Goal: Task Accomplishment & Management: Manage account settings

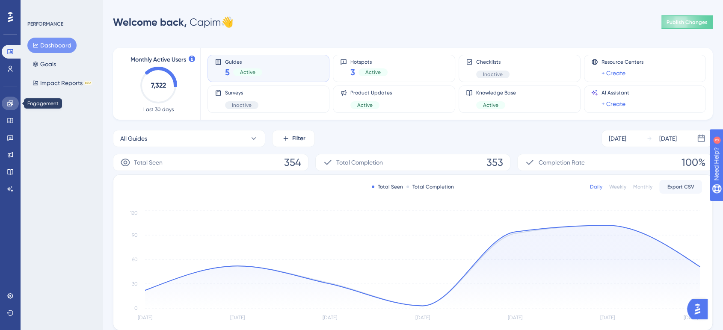
click at [13, 104] on icon at bounding box center [10, 103] width 7 height 7
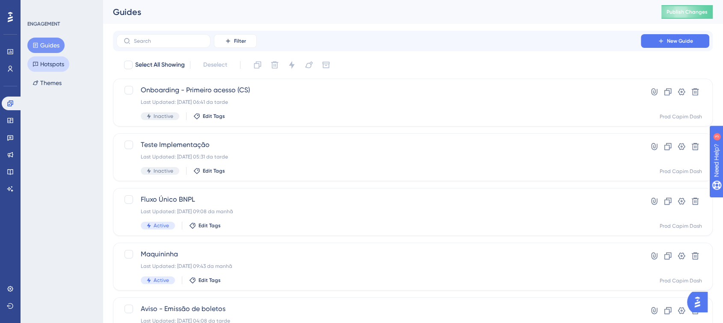
click at [60, 65] on button "Hotspots" at bounding box center [48, 63] width 42 height 15
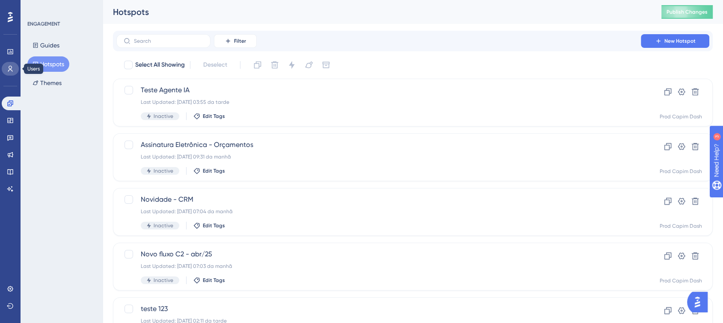
click at [4, 69] on link at bounding box center [10, 69] width 17 height 14
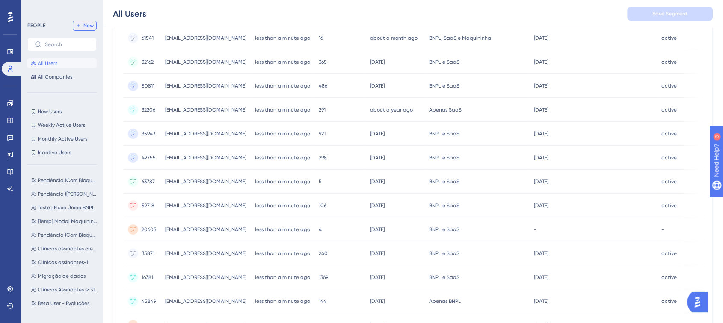
click at [92, 29] on button "New" at bounding box center [85, 26] width 24 height 10
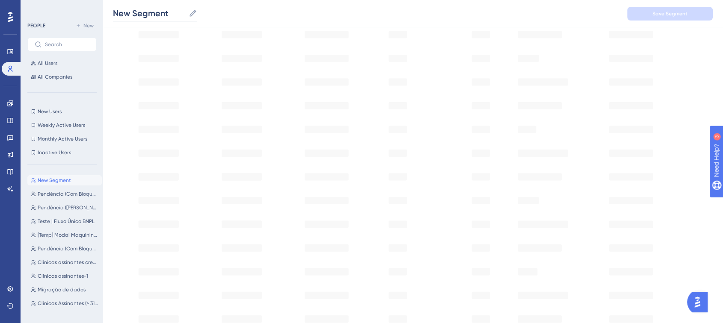
click at [171, 11] on input "New Segment" at bounding box center [149, 13] width 72 height 12
type input "NPS"
click at [393, 260] on div "Start by adding user filters from above OR Manual Segment from CSV" at bounding box center [412, 100] width 599 height 524
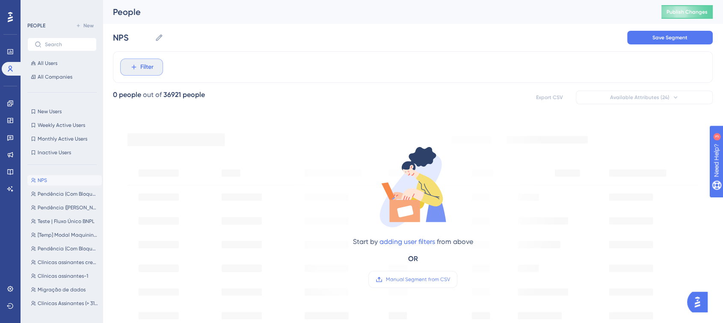
click at [158, 64] on button "Filter" at bounding box center [141, 67] width 43 height 17
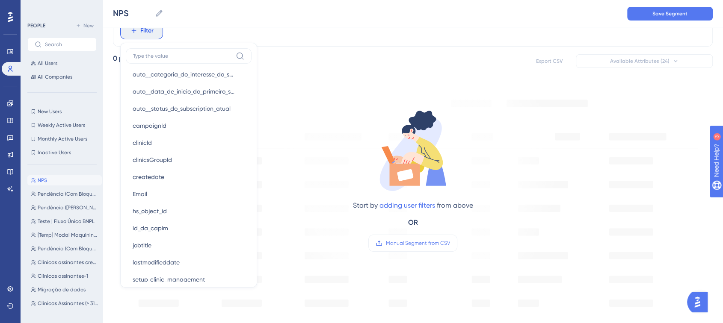
scroll to position [455, 0]
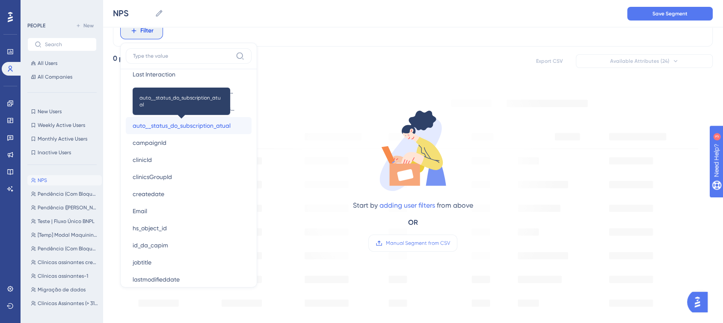
click at [183, 124] on span "auto__status_do_subscription_atual" at bounding box center [182, 126] width 98 height 10
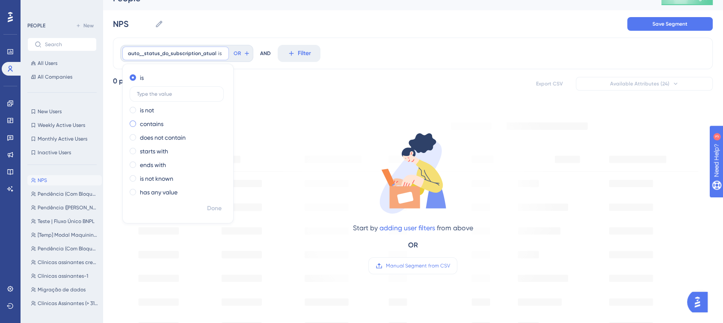
scroll to position [0, 0]
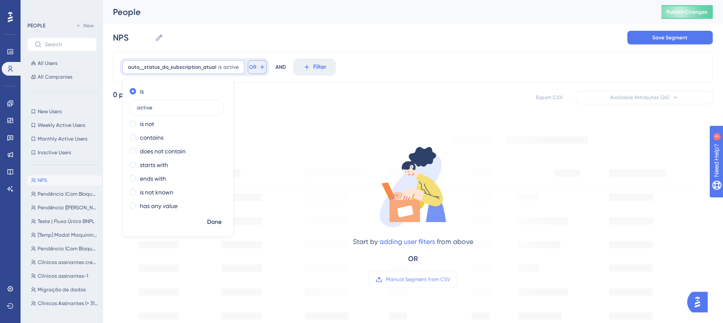
type input "active"
click at [257, 62] on button "OR" at bounding box center [257, 67] width 19 height 14
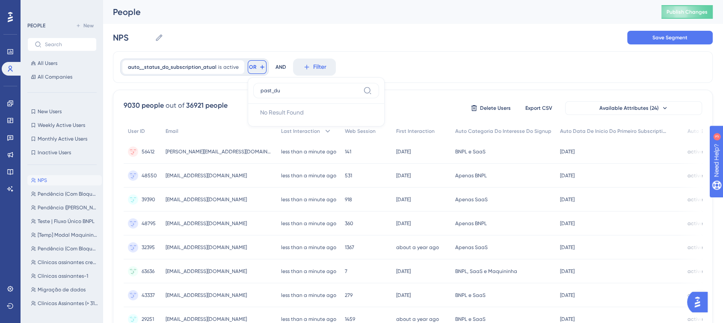
type input "past_due"
drag, startPoint x: 284, startPoint y: 91, endPoint x: 254, endPoint y: 84, distance: 30.5
click at [254, 84] on label "past_due" at bounding box center [316, 90] width 126 height 15
type input "statu"
click at [298, 130] on span "auto__status_do_subscription_atual" at bounding box center [309, 129] width 98 height 10
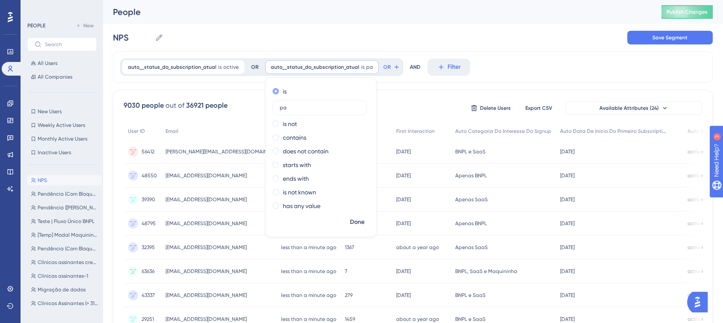
type input "p"
type input "past_due"
click at [360, 221] on button "Done" at bounding box center [357, 222] width 24 height 15
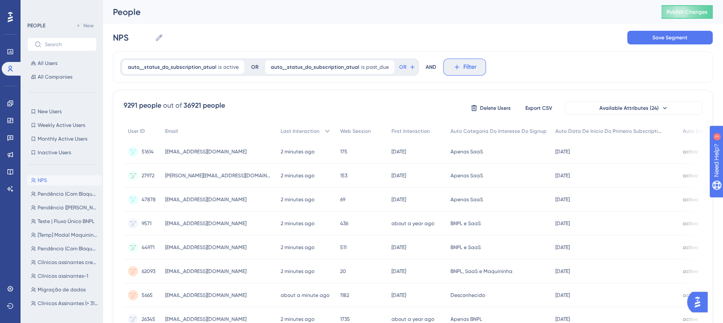
click at [453, 68] on icon at bounding box center [457, 67] width 8 height 8
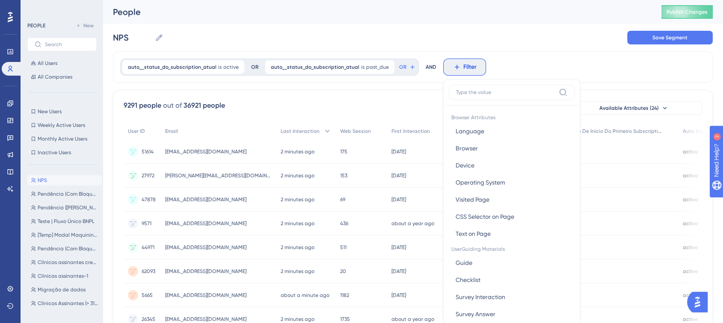
scroll to position [38, 0]
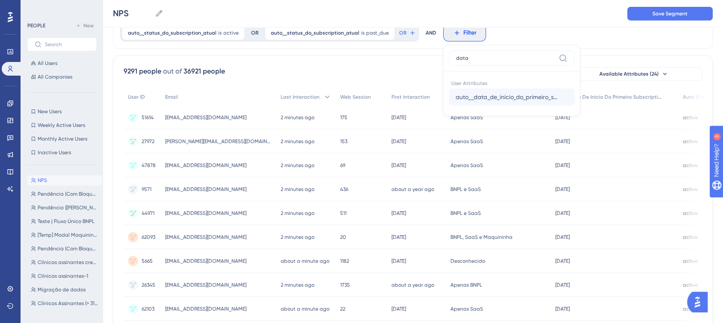
type input "data"
click at [473, 90] on button "auto__data_de_inicio_do_primeiro_subscription auto__data_de_inicio_do_primeiro_…" at bounding box center [511, 97] width 126 height 17
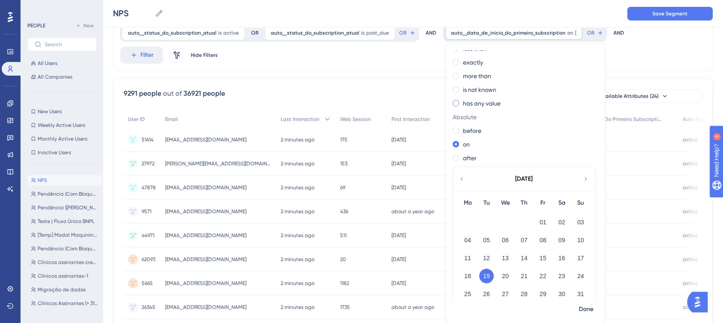
scroll to position [33, 0]
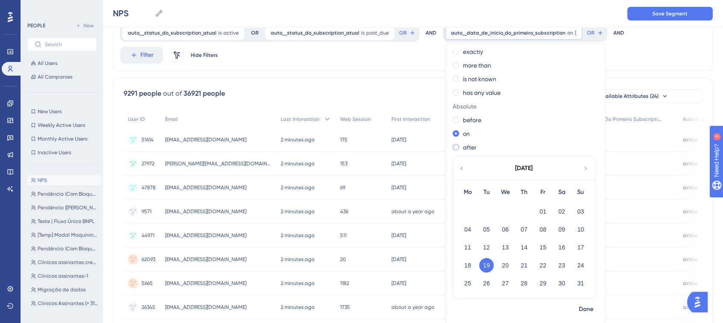
click at [463, 148] on label "after" at bounding box center [470, 147] width 14 height 10
click at [463, 122] on label "before" at bounding box center [472, 120] width 18 height 10
click at [479, 263] on button "19" at bounding box center [486, 265] width 15 height 15
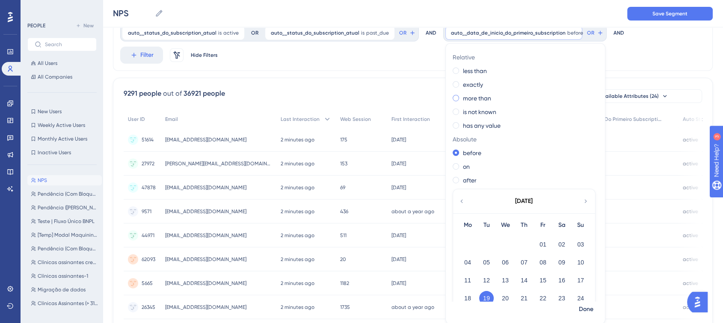
click at [468, 100] on label "more than" at bounding box center [477, 98] width 28 height 10
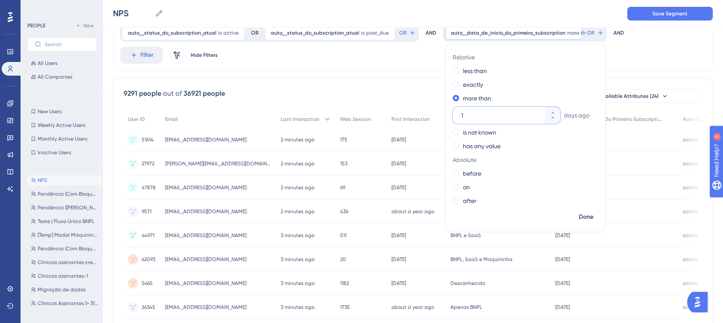
click at [470, 113] on input "1" at bounding box center [502, 115] width 82 height 10
type input "030"
click at [613, 37] on div "AND" at bounding box center [618, 32] width 11 height 17
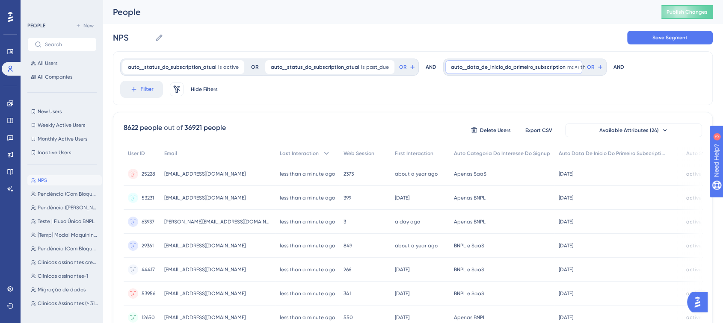
click at [546, 67] on span "auto__data_de_inicio_do_primeiro_subscription" at bounding box center [508, 67] width 115 height 7
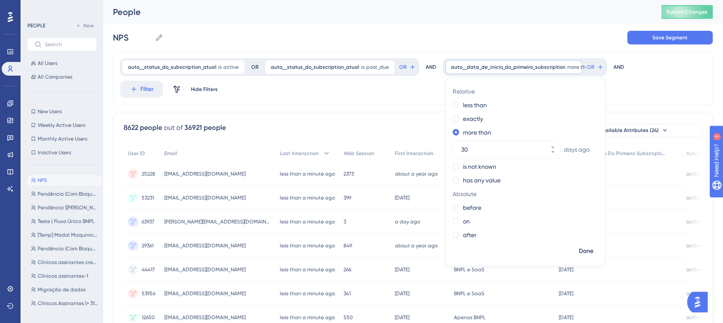
click at [643, 92] on div "auto__status_do_subscription_atual is active active Remove OR auto__status_do_s…" at bounding box center [412, 78] width 599 height 54
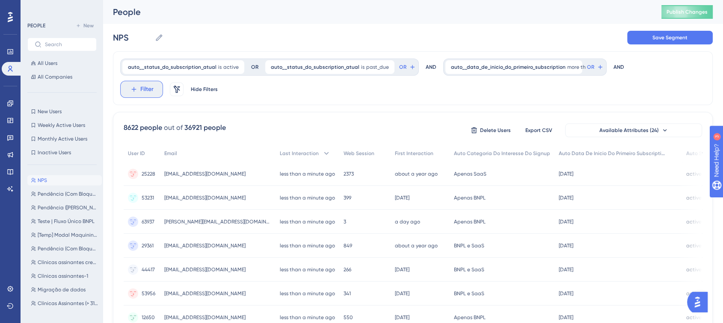
click at [130, 91] on icon at bounding box center [134, 90] width 8 height 8
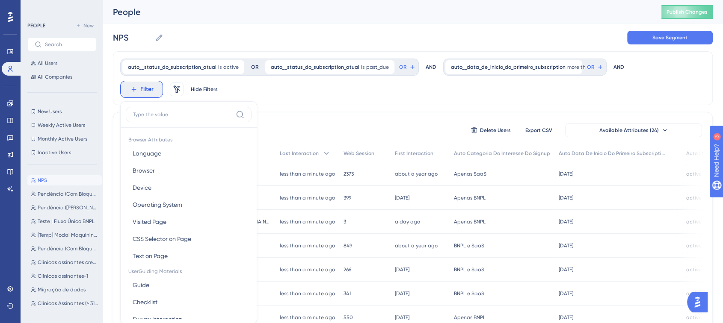
scroll to position [51, 0]
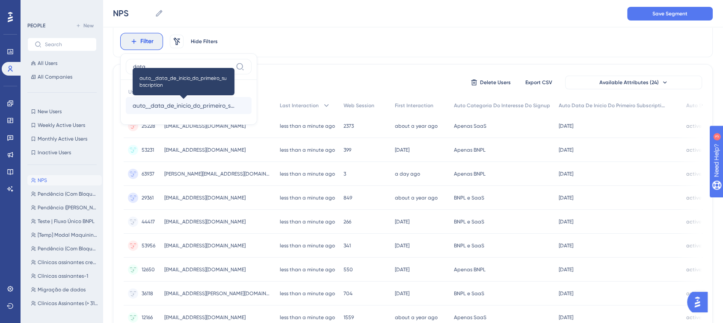
type input "data"
click at [154, 105] on span "auto__data_de_inicio_do_primeiro_subscription" at bounding box center [184, 105] width 102 height 10
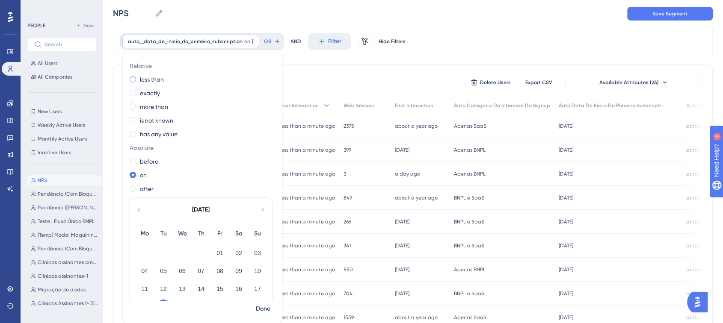
click at [156, 80] on label "less than" at bounding box center [152, 79] width 24 height 10
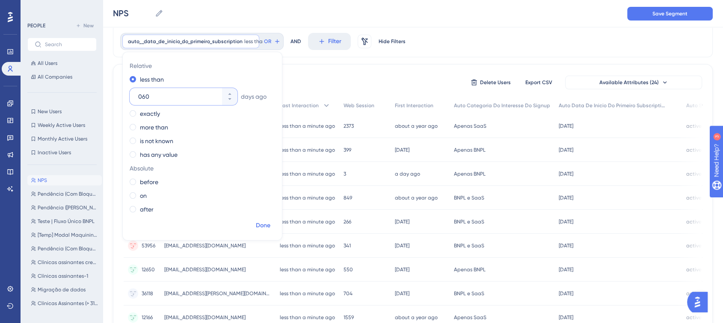
type input "060"
click at [260, 221] on span "Done" at bounding box center [263, 226] width 15 height 10
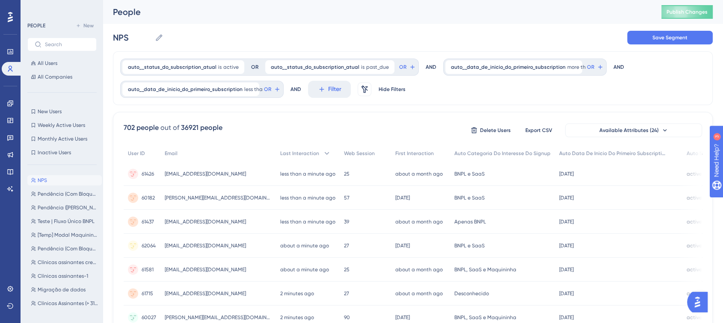
scroll to position [0, 0]
click at [680, 35] on span "Save Segment" at bounding box center [669, 37] width 35 height 7
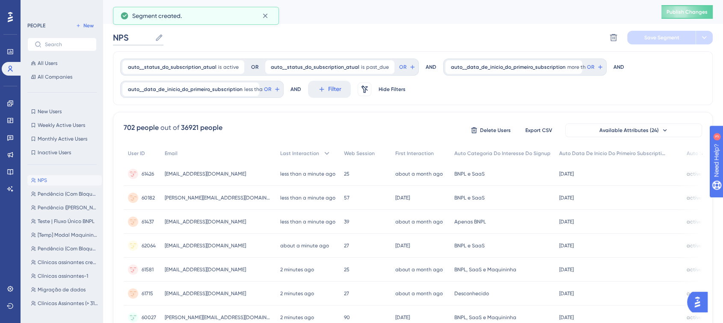
click at [137, 42] on input "NPS" at bounding box center [132, 38] width 38 height 12
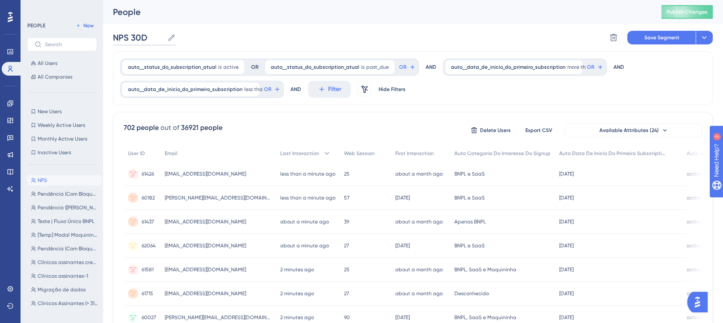
type input "NPS 30D"
click at [226, 27] on div "NPS 30D NPS 30D Delete Segment Save Segment Actions" at bounding box center [412, 37] width 599 height 27
click at [672, 33] on button "Save Segment" at bounding box center [661, 38] width 68 height 14
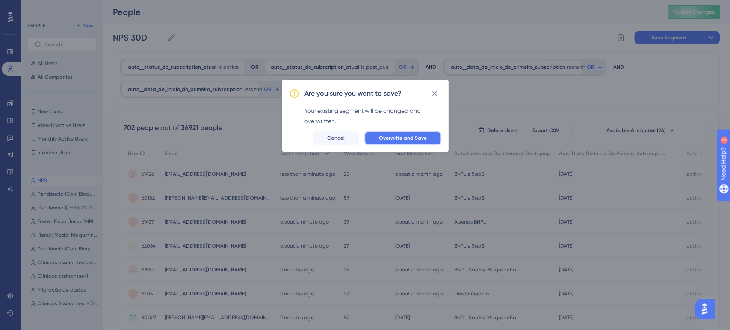
click at [399, 135] on span "Overwrite and Save" at bounding box center [403, 138] width 48 height 7
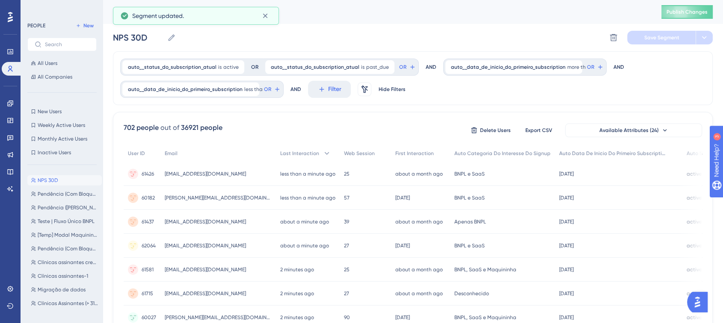
click at [66, 176] on button "NPS 30D NPS 30D" at bounding box center [64, 180] width 74 height 10
click at [532, 64] on span "auto__data_de_inicio_do_primeiro_subscription" at bounding box center [508, 67] width 115 height 7
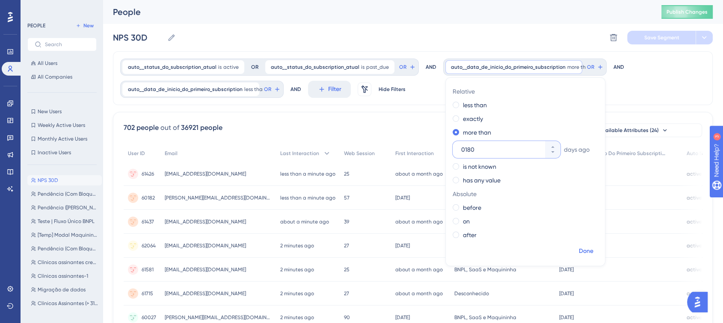
type input "0180"
click at [582, 249] on span "Done" at bounding box center [585, 251] width 15 height 10
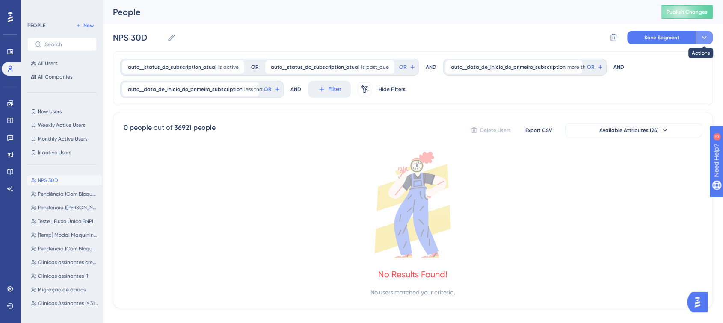
click at [706, 31] on button at bounding box center [703, 38] width 17 height 14
click at [221, 93] on div "auto__data_de_inicio_do_primeiro_subscription less than [DATE] [DATE] Remove" at bounding box center [190, 90] width 137 height 14
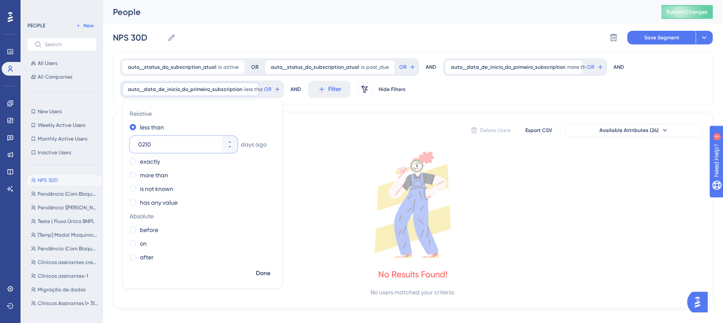
type input "0210"
click at [260, 278] on span "Done" at bounding box center [263, 273] width 15 height 10
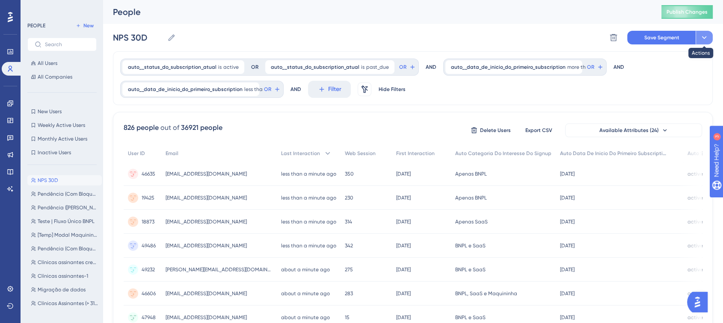
click at [705, 37] on icon at bounding box center [703, 37] width 5 height 3
click at [691, 61] on span "Save as a New Segment" at bounding box center [664, 62] width 66 height 10
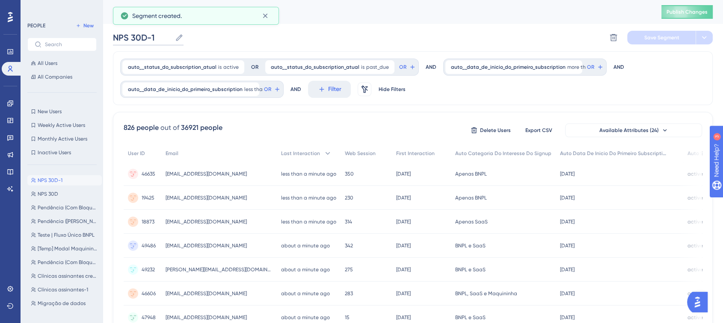
click at [153, 35] on input "NPS 30D-1" at bounding box center [142, 38] width 59 height 12
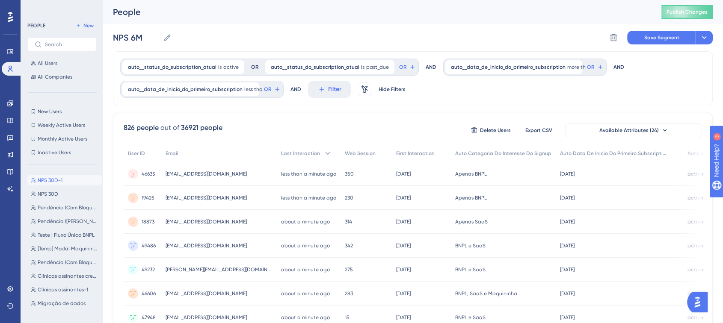
click at [201, 27] on div "NPS 6M NPS 6M Delete Segment Save Segment Actions" at bounding box center [412, 37] width 599 height 27
click at [639, 41] on button "Save Segment" at bounding box center [661, 38] width 68 height 14
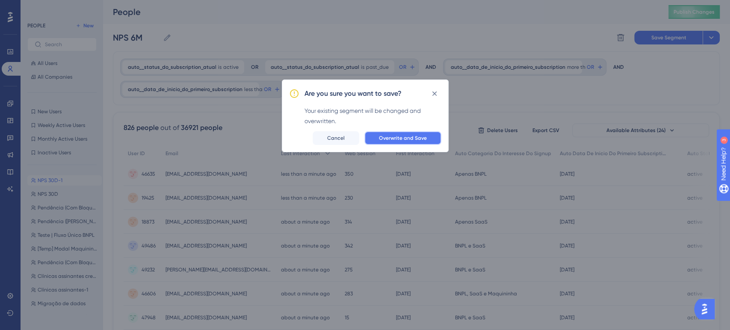
click at [401, 139] on span "Overwrite and Save" at bounding box center [403, 138] width 48 height 7
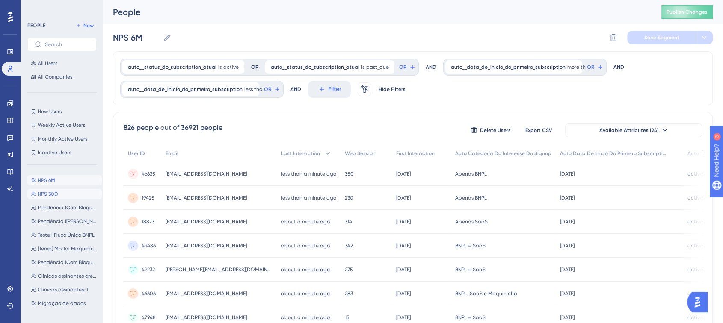
click at [58, 195] on button "NPS 30D NPS 30D" at bounding box center [64, 194] width 74 height 10
click at [489, 64] on span "auto__data_de_inicio_do_primeiro_subscription" at bounding box center [508, 67] width 115 height 7
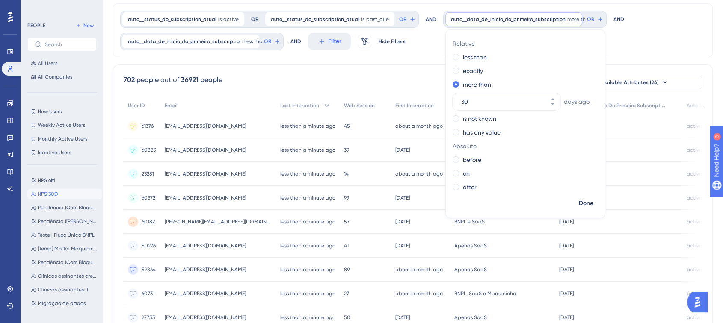
scroll to position [95, 0]
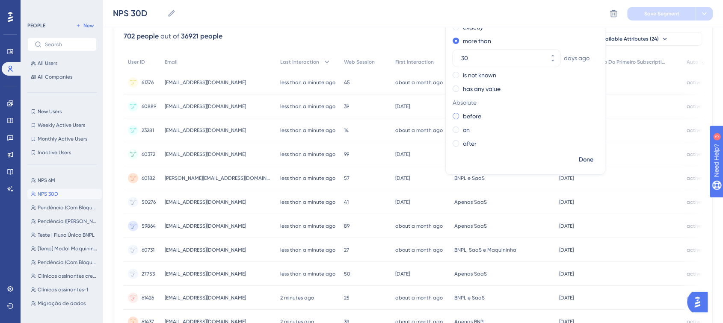
click at [463, 118] on label "before" at bounding box center [472, 116] width 18 height 10
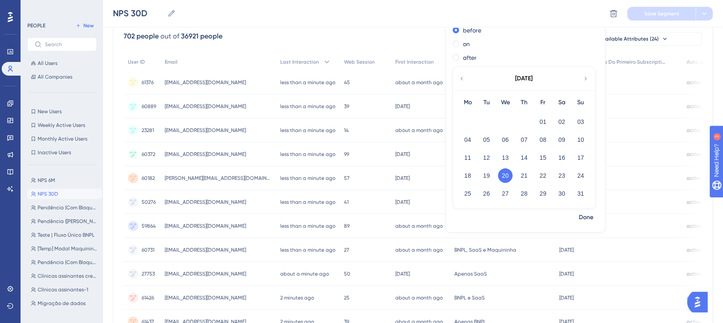
scroll to position [68, 0]
click at [498, 173] on button "20" at bounding box center [505, 173] width 15 height 15
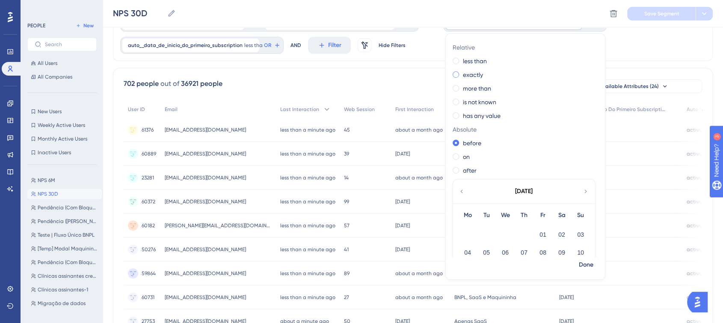
scroll to position [0, 0]
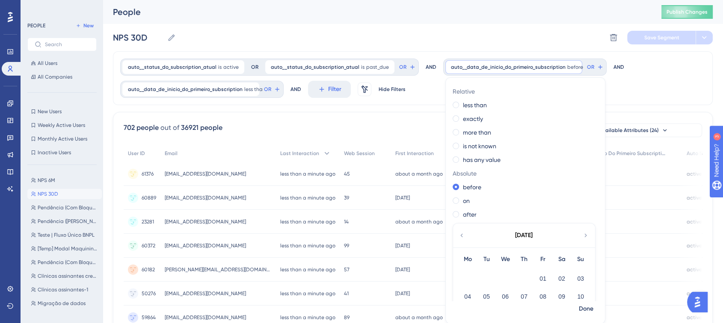
click at [632, 92] on div "auto__status_do_subscription_atual is active active Remove OR auto__status_do_s…" at bounding box center [412, 78] width 599 height 54
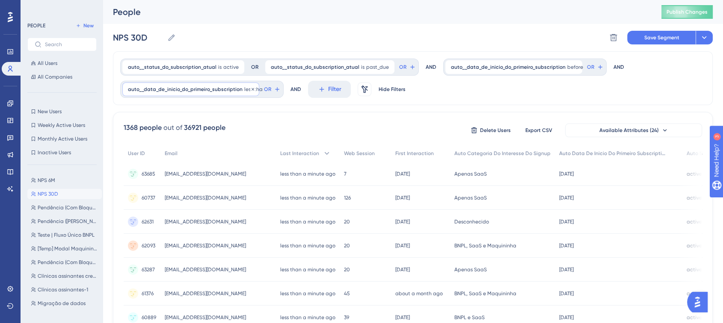
click at [201, 85] on div "auto__data_de_inicio_do_primeiro_subscription less than [DATE] [DATE] Remove" at bounding box center [190, 90] width 137 height 14
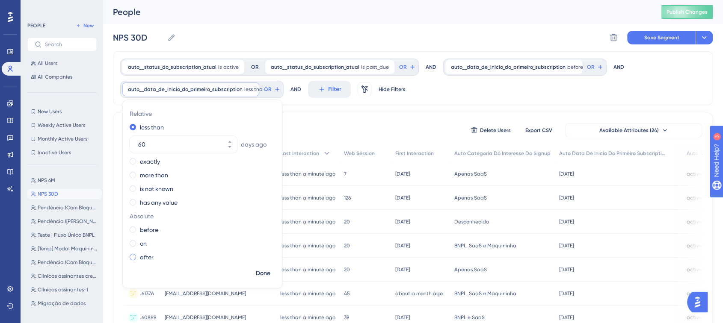
click at [146, 256] on label "after" at bounding box center [147, 257] width 14 height 10
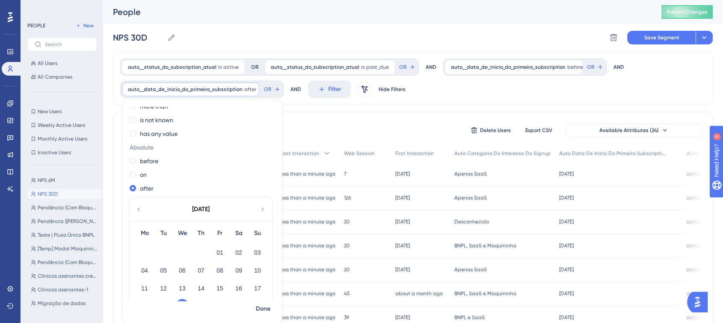
scroll to position [90, 0]
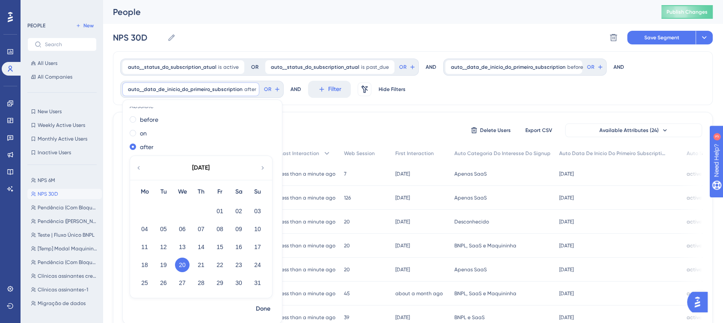
click at [140, 166] on icon at bounding box center [138, 168] width 7 height 8
click at [260, 247] on button "20" at bounding box center [257, 247] width 15 height 15
click at [264, 310] on span "Done" at bounding box center [263, 309] width 15 height 10
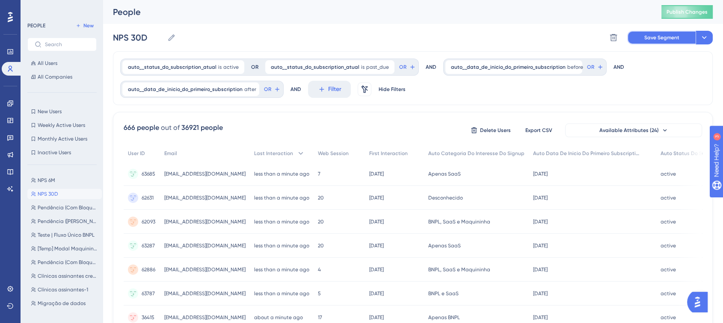
click at [661, 37] on span "Save Segment" at bounding box center [661, 37] width 35 height 7
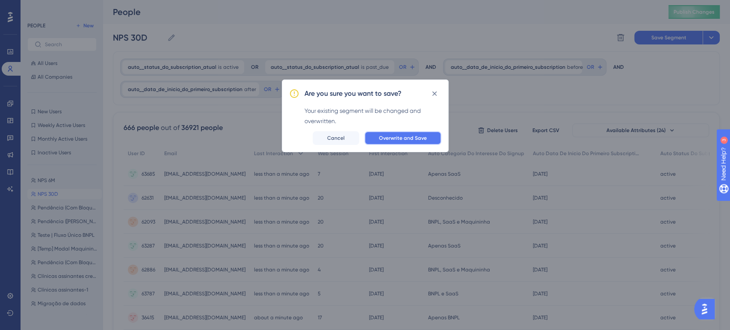
click at [386, 138] on span "Overwrite and Save" at bounding box center [403, 138] width 48 height 7
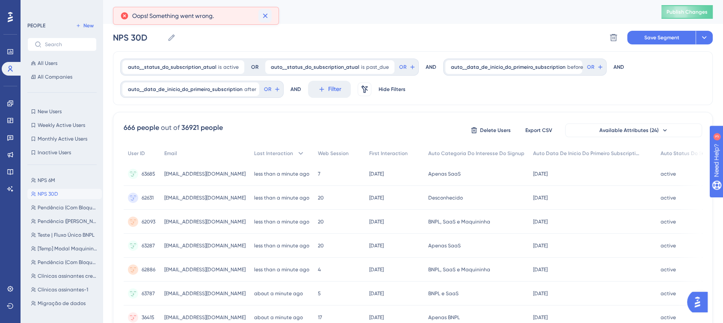
click at [264, 13] on icon at bounding box center [265, 16] width 9 height 9
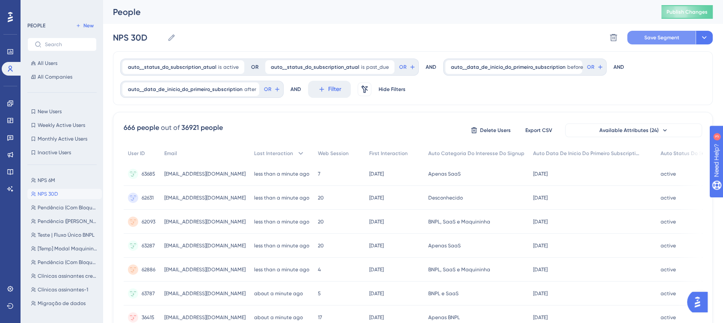
click at [654, 41] on button "Save Segment" at bounding box center [661, 38] width 68 height 14
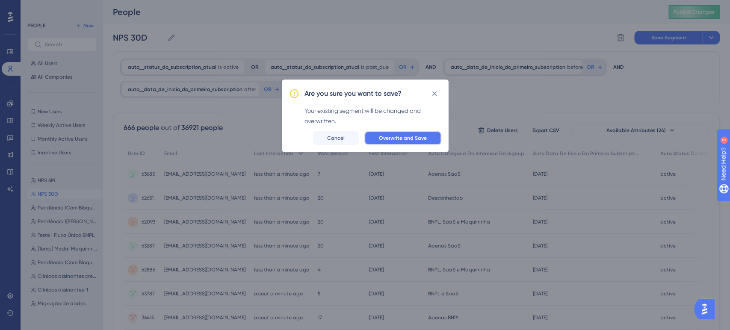
click at [386, 132] on button "Overwrite and Save" at bounding box center [402, 138] width 77 height 14
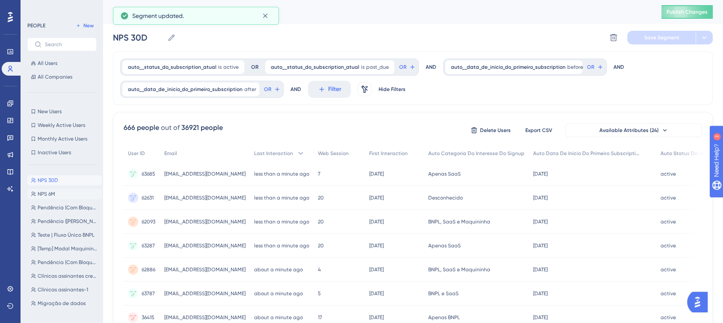
click at [44, 195] on span "NPS 6M" at bounding box center [47, 194] width 18 height 7
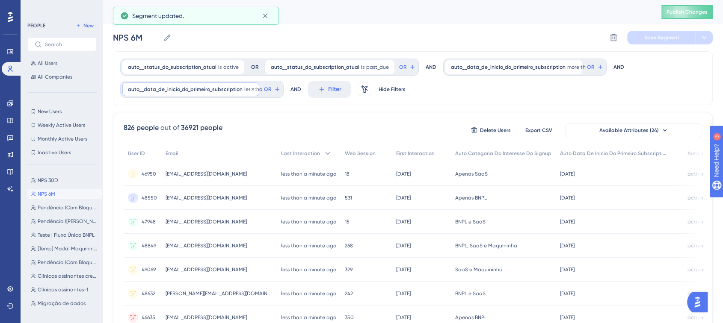
click at [212, 88] on span "auto__data_de_inicio_do_primeiro_subscription" at bounding box center [185, 89] width 115 height 7
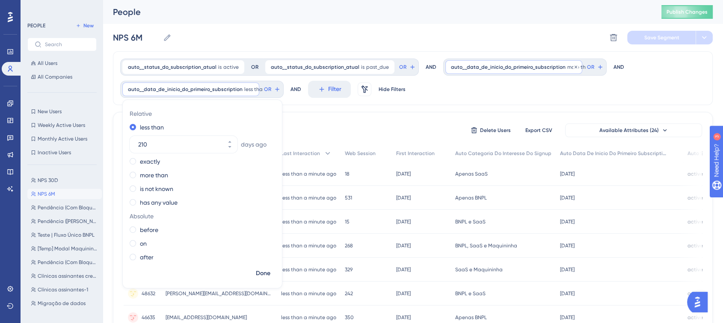
click at [542, 65] on span "auto__data_de_inicio_do_primeiro_subscription" at bounding box center [508, 67] width 115 height 7
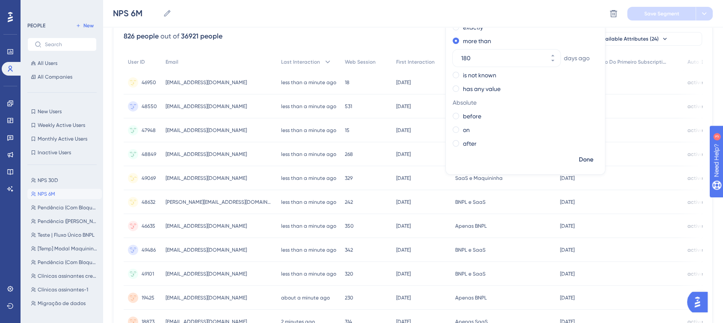
scroll to position [142, 0]
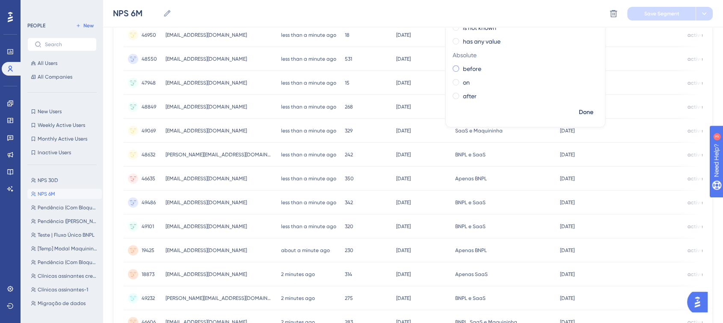
click at [463, 71] on label "before" at bounding box center [472, 69] width 18 height 10
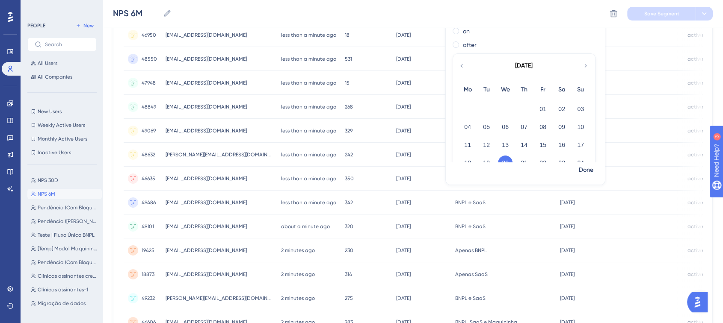
scroll to position [47, 0]
click at [460, 47] on icon at bounding box center [461, 48] width 2 height 3
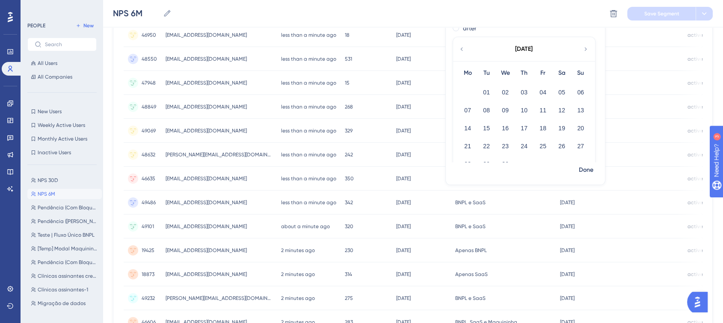
click at [460, 47] on icon at bounding box center [461, 48] width 2 height 3
click at [516, 122] on button "20" at bounding box center [523, 126] width 15 height 15
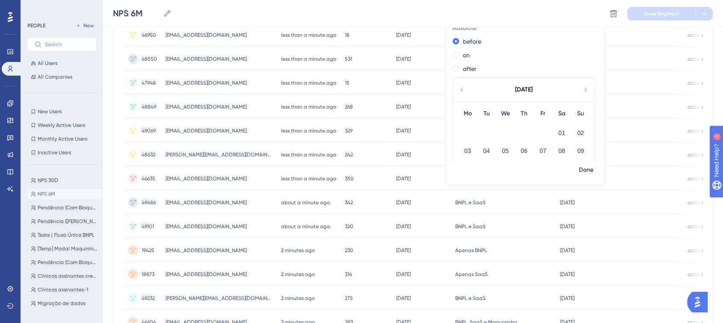
scroll to position [0, 0]
click at [578, 168] on span "Done" at bounding box center [585, 170] width 15 height 10
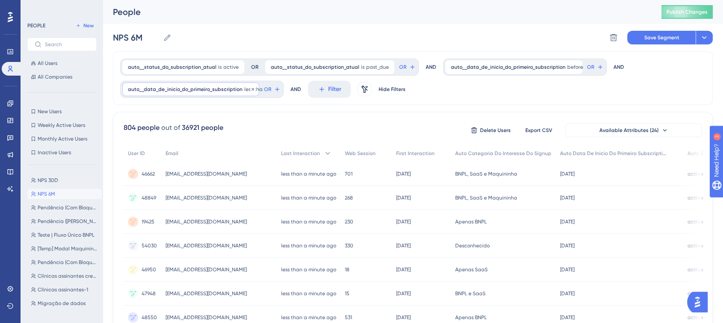
click at [215, 91] on span "auto__data_de_inicio_do_primeiro_subscription" at bounding box center [185, 89] width 115 height 7
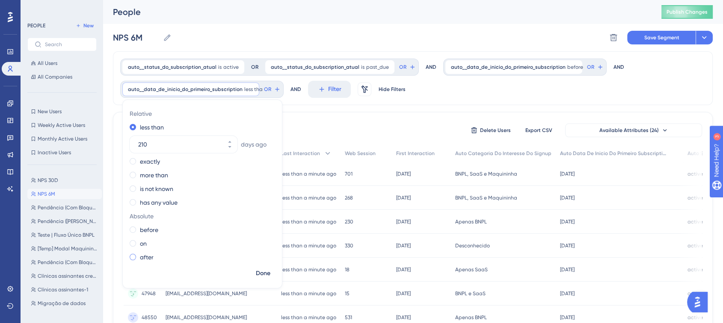
click at [147, 255] on label "after" at bounding box center [147, 257] width 14 height 10
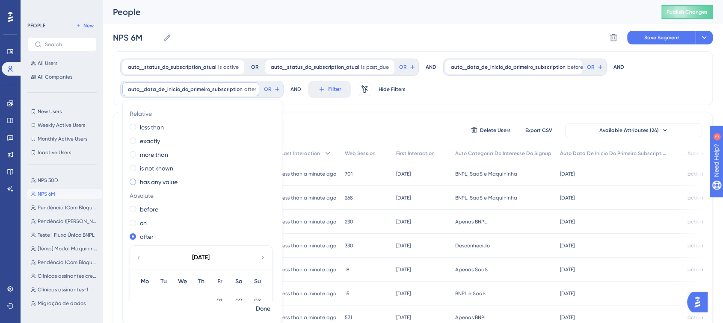
scroll to position [90, 0]
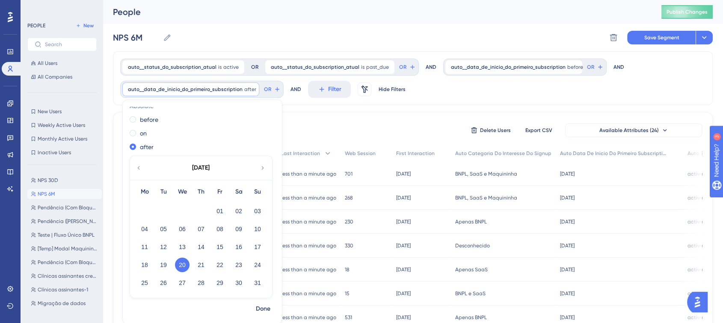
click at [138, 170] on icon at bounding box center [138, 168] width 7 height 8
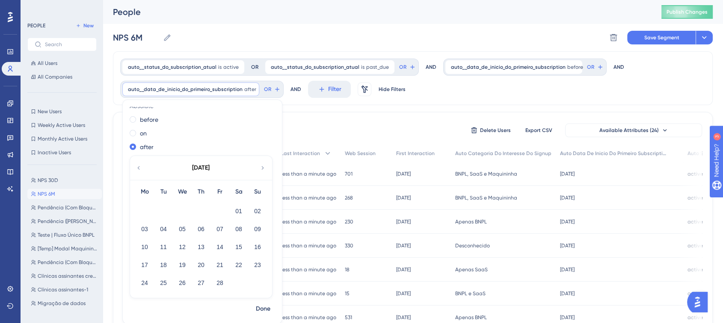
click at [138, 170] on icon at bounding box center [138, 168] width 7 height 8
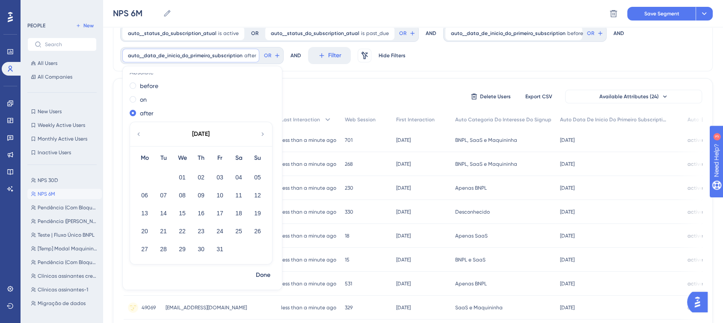
scroll to position [47, 0]
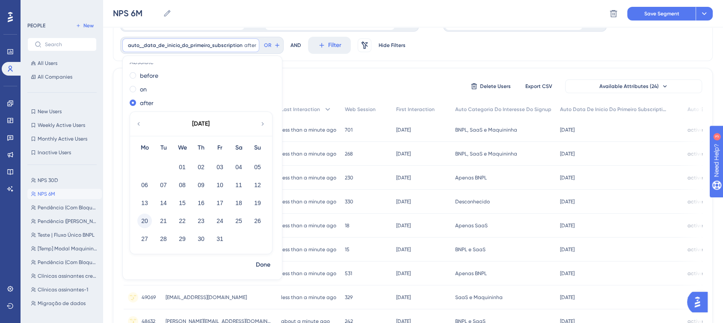
click at [145, 220] on button "20" at bounding box center [144, 221] width 15 height 15
click at [268, 266] on span "Done" at bounding box center [263, 265] width 15 height 10
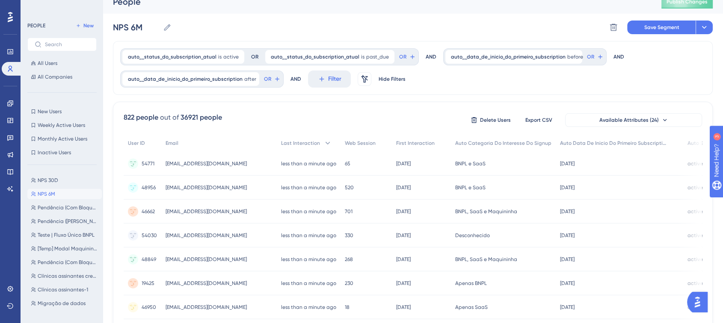
scroll to position [0, 0]
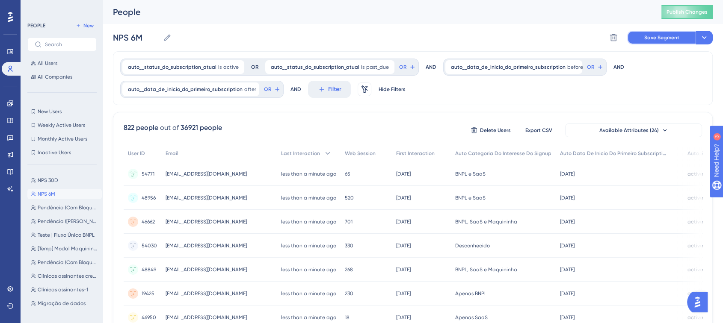
click at [652, 41] on button "Save Segment" at bounding box center [661, 38] width 68 height 14
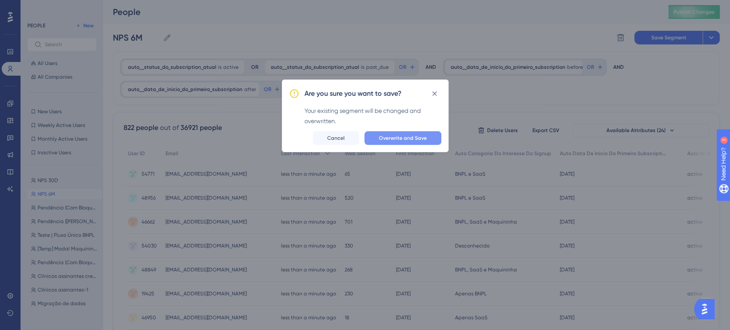
click at [419, 139] on span "Overwrite and Save" at bounding box center [403, 138] width 48 height 7
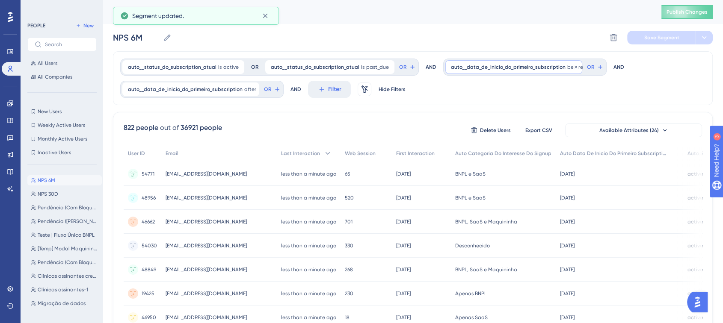
click at [505, 65] on span "auto__data_de_inicio_do_primeiro_subscription" at bounding box center [508, 67] width 115 height 7
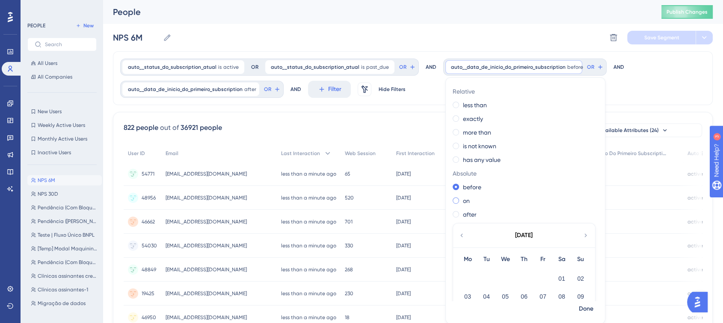
scroll to position [47, 0]
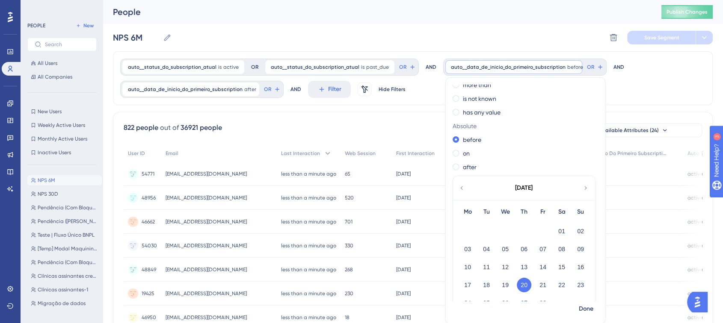
click at [458, 185] on icon at bounding box center [461, 188] width 7 height 8
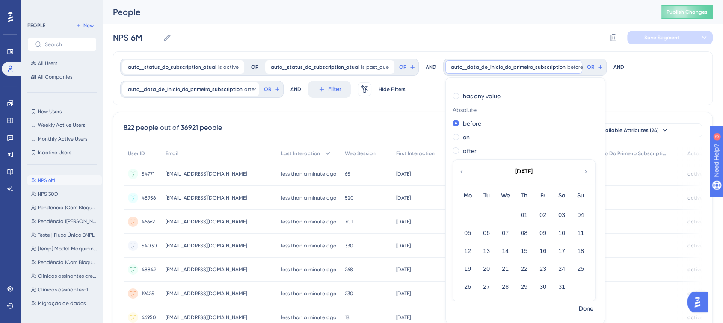
scroll to position [68, 0]
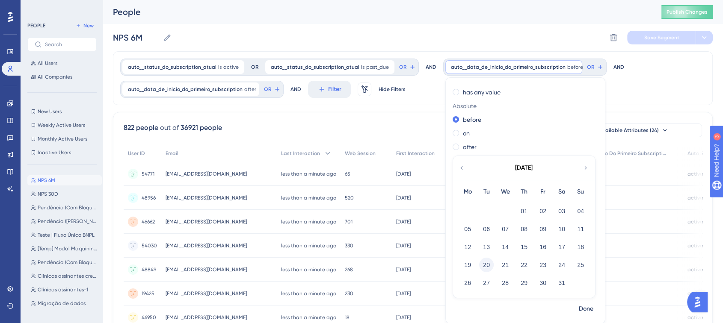
click at [479, 264] on button "20" at bounding box center [486, 265] width 15 height 15
click at [578, 310] on span "Done" at bounding box center [585, 309] width 15 height 10
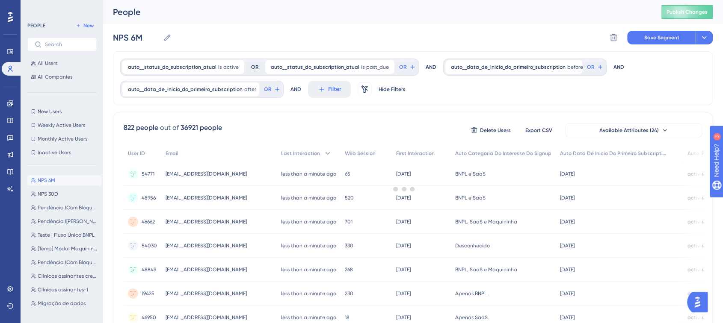
click at [171, 89] on div at bounding box center [404, 189] width 637 height 262
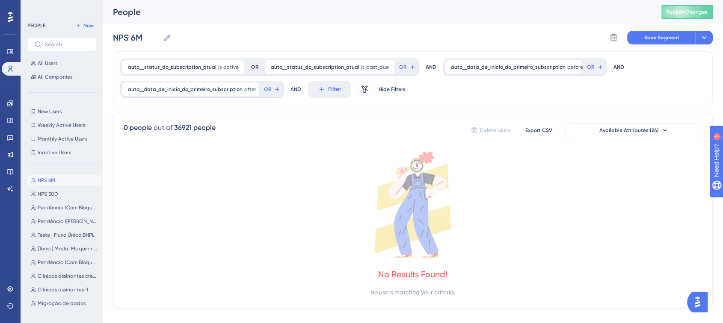
click at [171, 89] on span "auto__data_de_inicio_do_primeiro_subscription" at bounding box center [185, 89] width 115 height 7
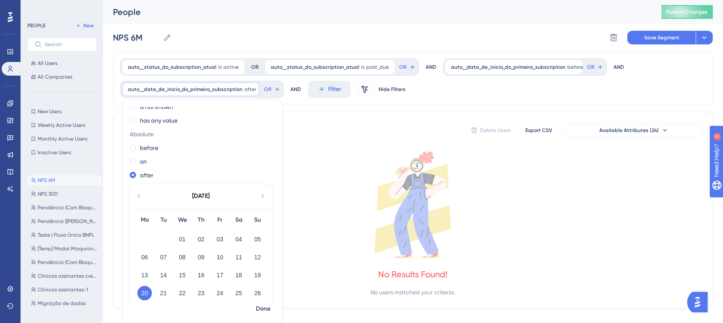
scroll to position [90, 0]
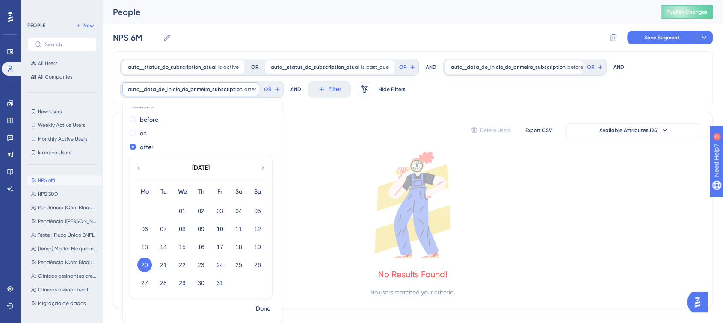
click at [141, 167] on icon at bounding box center [138, 168] width 7 height 8
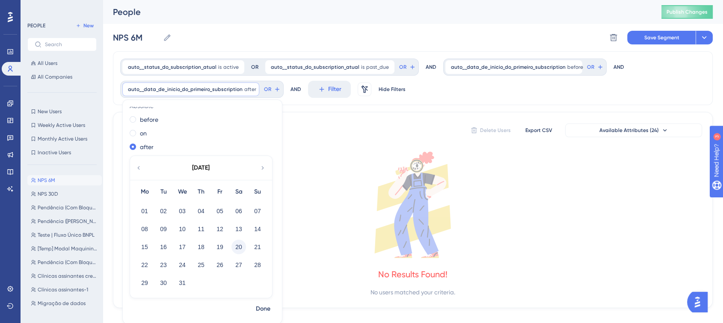
click at [236, 245] on button "20" at bounding box center [238, 247] width 15 height 15
click at [407, 149] on div "0 people out of 36921 people Delete Users Export CSV Available Attributes (24) …" at bounding box center [412, 210] width 599 height 196
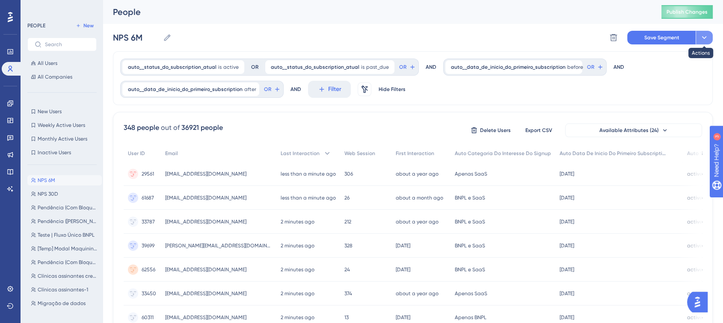
click at [710, 34] on button at bounding box center [703, 38] width 17 height 14
click at [694, 58] on span "Save as a New Segment" at bounding box center [664, 62] width 66 height 10
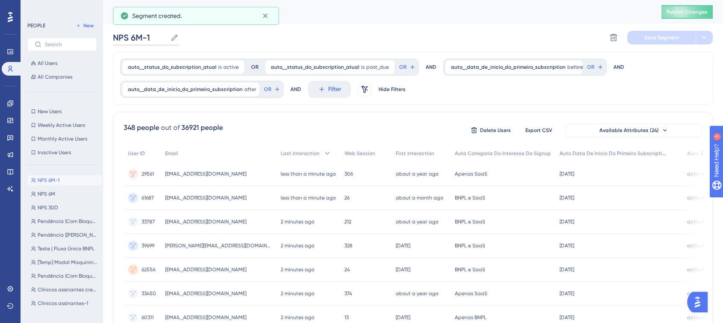
click at [149, 38] on input "NPS 6M-1" at bounding box center [140, 38] width 54 height 12
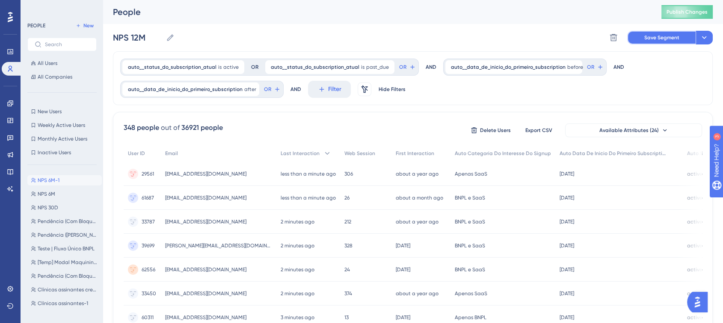
click at [677, 41] on button "Save Segment" at bounding box center [661, 38] width 68 height 14
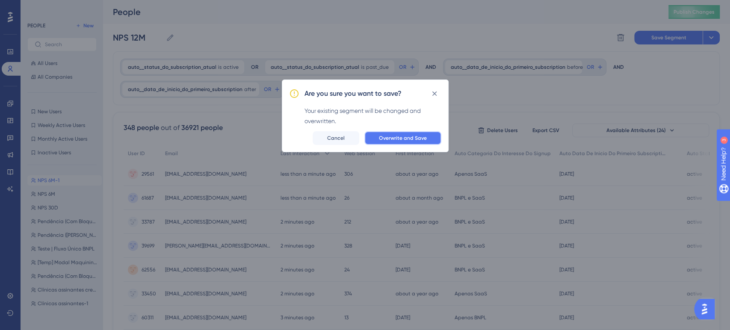
click at [420, 136] on span "Overwrite and Save" at bounding box center [403, 138] width 48 height 7
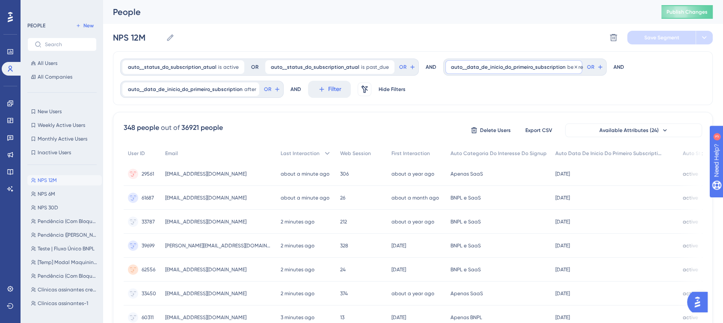
click at [510, 64] on span "auto__data_de_inicio_do_primeiro_subscription" at bounding box center [508, 67] width 115 height 7
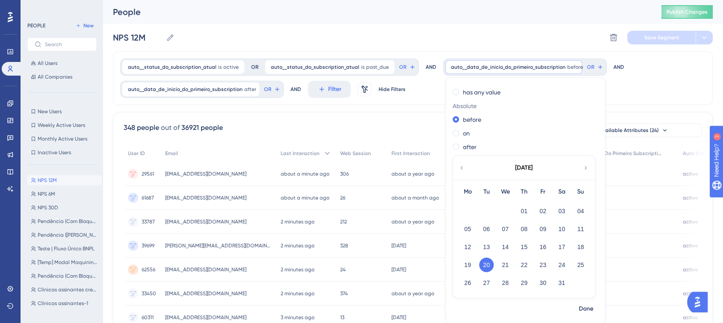
scroll to position [47, 0]
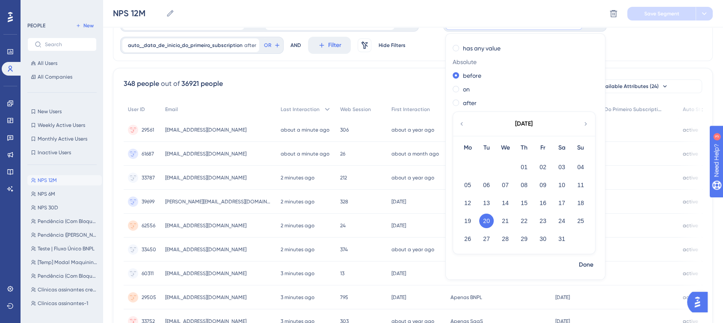
click at [458, 126] on icon at bounding box center [461, 124] width 7 height 8
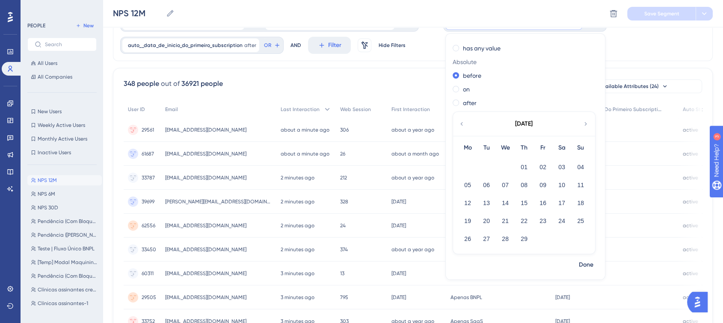
click at [458, 126] on icon at bounding box center [461, 124] width 7 height 8
click at [571, 121] on div "[DATE]" at bounding box center [523, 124] width 141 height 24
click at [582, 122] on icon at bounding box center [585, 124] width 7 height 8
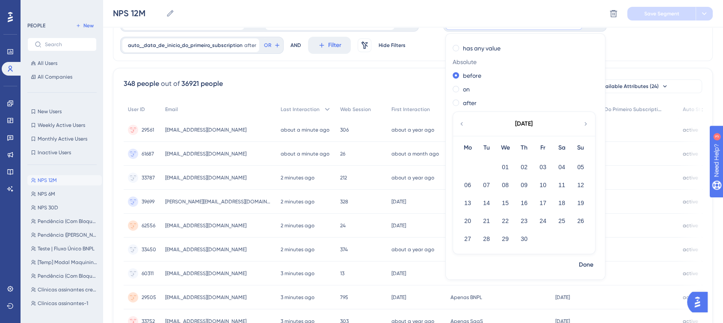
click at [582, 124] on icon at bounding box center [585, 124] width 7 height 8
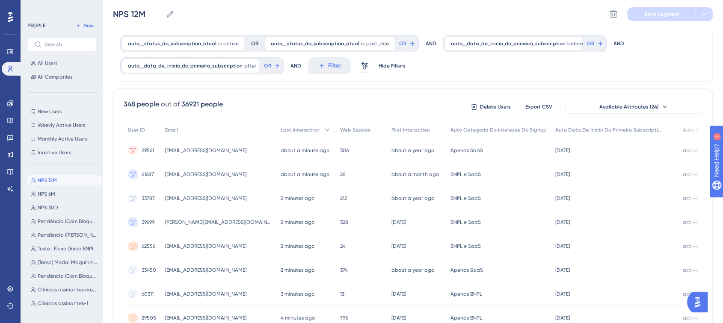
scroll to position [0, 0]
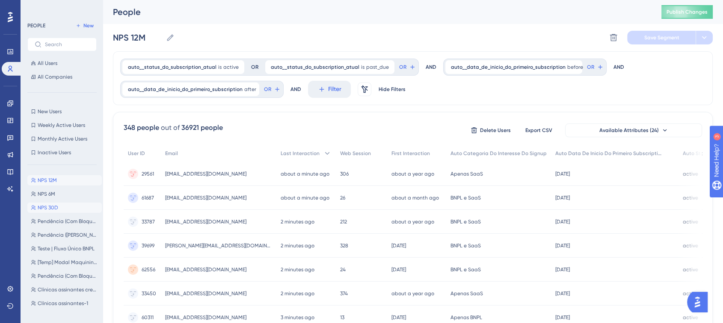
click at [48, 208] on span "NPS 30D" at bounding box center [48, 207] width 21 height 7
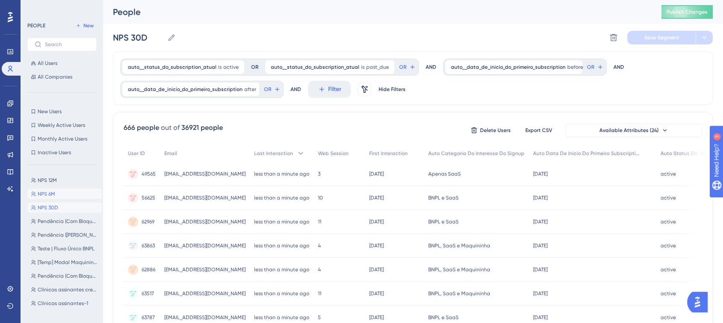
click at [70, 189] on button "NPS 6M NPS 6M" at bounding box center [64, 194] width 74 height 10
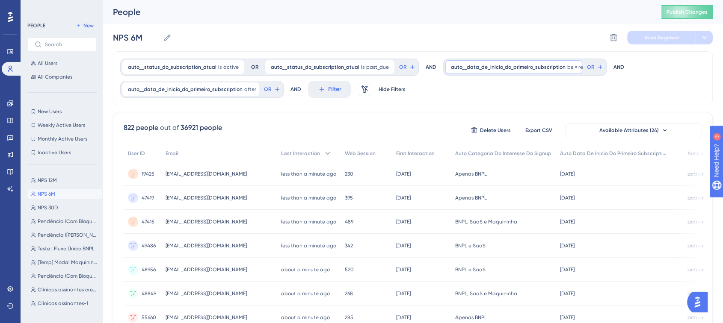
click at [516, 73] on div "auto__data_de_inicio_do_primeiro_subscription before [DATE] [DATE] Remove" at bounding box center [513, 67] width 137 height 14
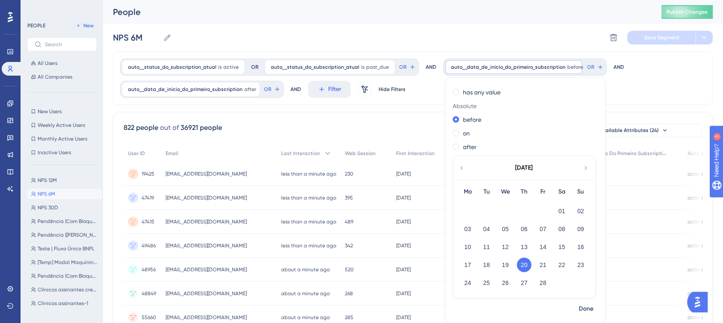
scroll to position [47, 0]
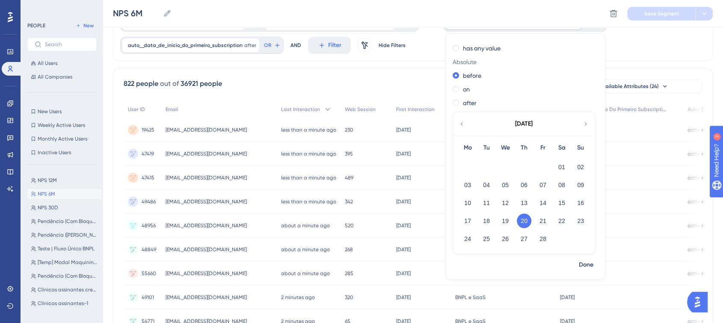
click at [458, 122] on icon at bounding box center [461, 124] width 7 height 8
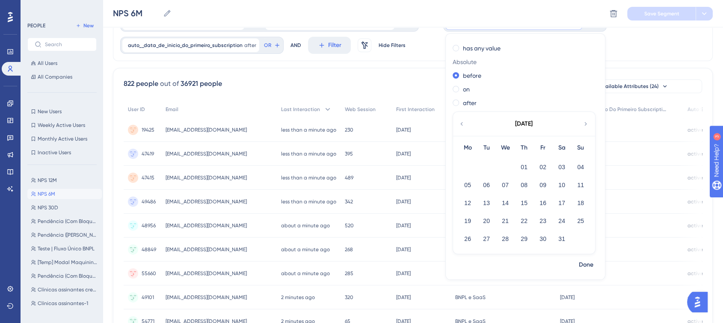
click at [458, 122] on icon at bounding box center [461, 124] width 7 height 8
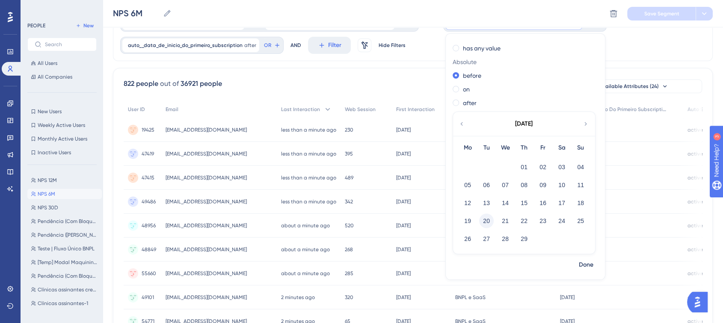
click at [479, 218] on button "20" at bounding box center [486, 221] width 15 height 15
click at [578, 268] on span "Done" at bounding box center [585, 265] width 15 height 10
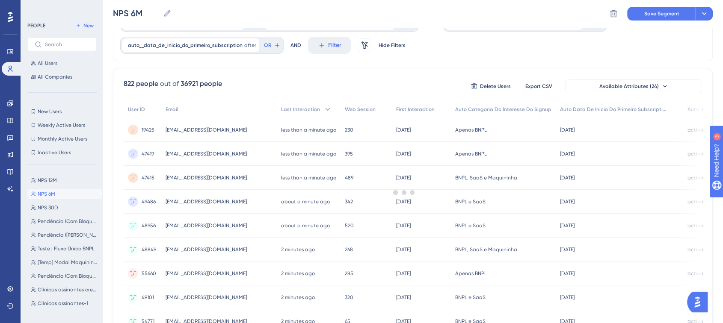
scroll to position [0, 0]
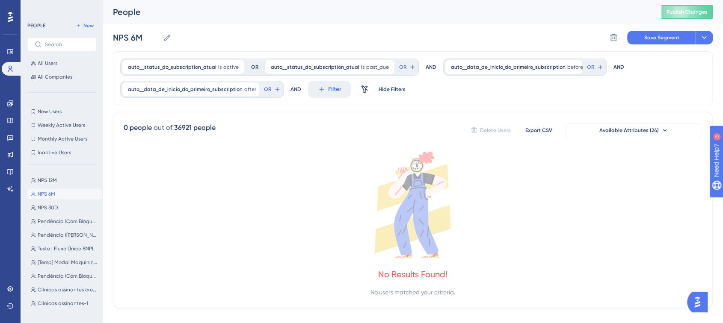
click at [207, 85] on div "auto__data_de_inicio_do_primeiro_subscription after [DATE] [DATE] Remove" at bounding box center [190, 90] width 137 height 14
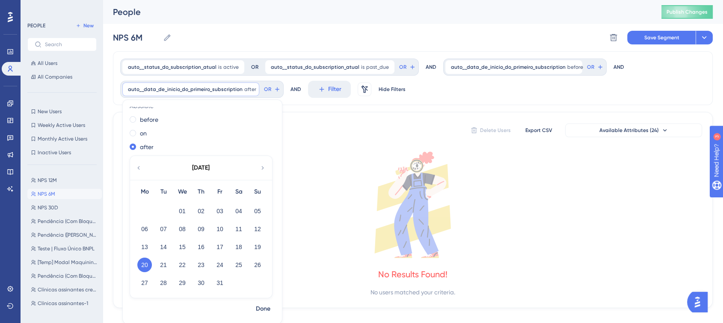
scroll to position [12, 0]
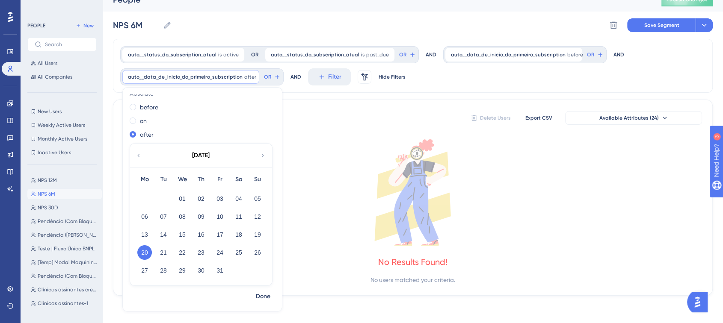
click at [139, 153] on icon at bounding box center [138, 156] width 7 height 8
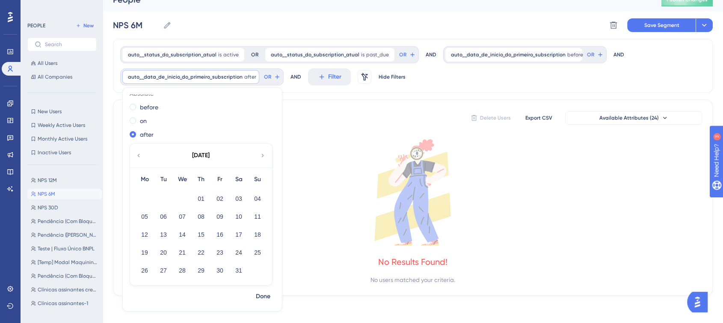
click at [139, 153] on icon at bounding box center [138, 156] width 7 height 8
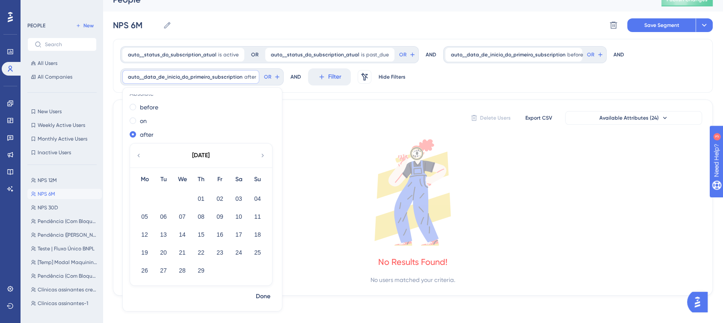
click at [139, 153] on icon at bounding box center [138, 156] width 7 height 8
click at [233, 231] on button "20" at bounding box center [238, 234] width 15 height 15
click at [260, 293] on span "Done" at bounding box center [263, 297] width 15 height 10
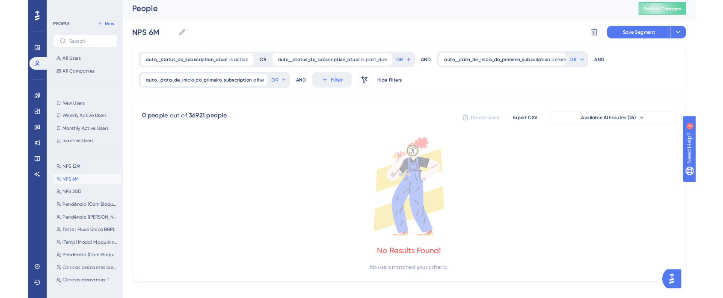
scroll to position [0, 0]
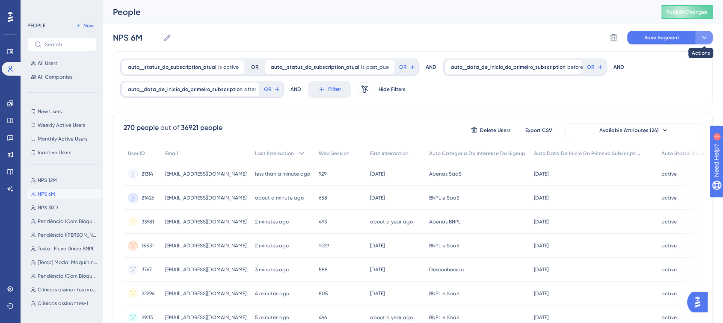
click at [708, 38] on icon at bounding box center [703, 37] width 9 height 9
click at [682, 65] on span "Save as a New Segment" at bounding box center [664, 62] width 66 height 10
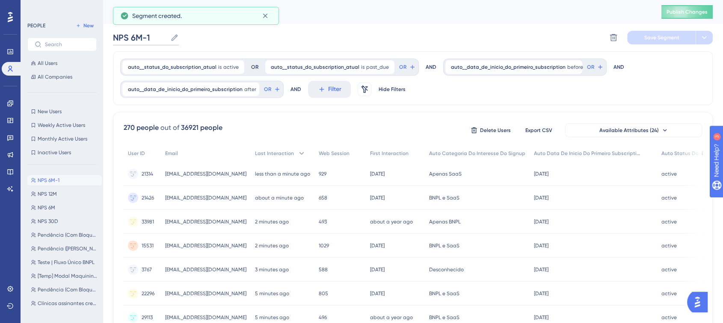
click at [137, 36] on input "NPS 6M-1" at bounding box center [140, 38] width 54 height 12
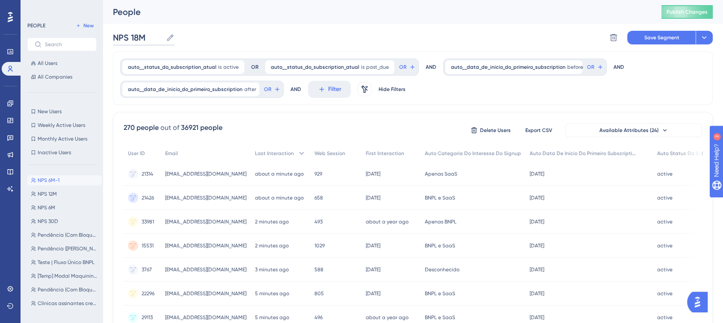
type input "NPS 18M"
click at [454, 37] on div "NPS 18M NPS 18M Delete Segment Save Segment Actions" at bounding box center [412, 37] width 599 height 27
click at [677, 33] on button "Save Segment" at bounding box center [661, 38] width 68 height 14
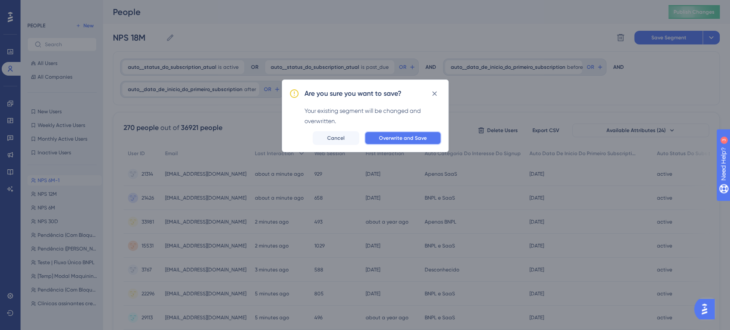
click at [405, 142] on button "Overwrite and Save" at bounding box center [402, 138] width 77 height 14
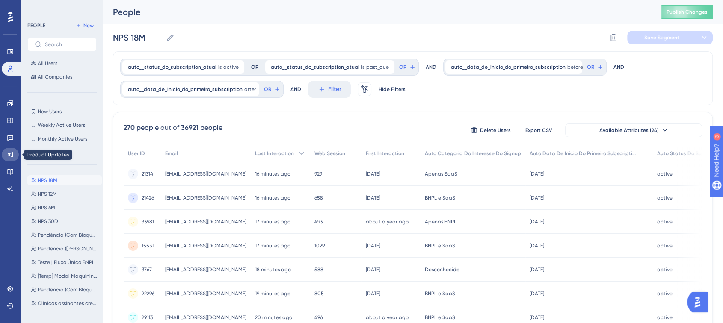
click at [9, 155] on icon at bounding box center [10, 154] width 7 height 7
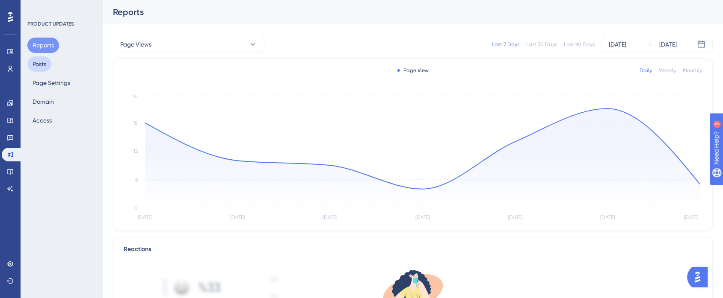
click at [37, 70] on button "Posts" at bounding box center [39, 63] width 24 height 15
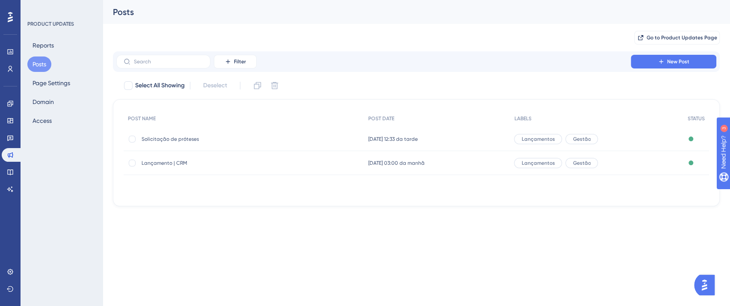
click at [228, 130] on div "Solicitação de próteses Solicitação de próteses" at bounding box center [210, 139] width 137 height 24
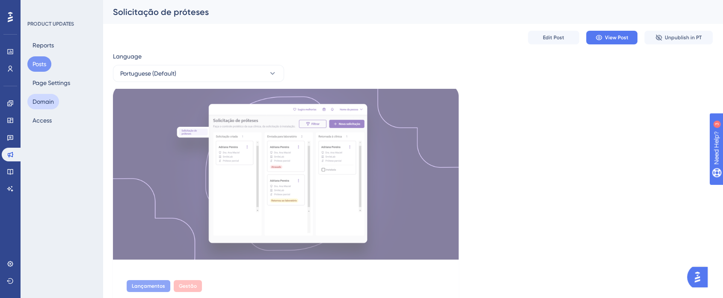
click at [43, 100] on button "Domain" at bounding box center [43, 101] width 32 height 15
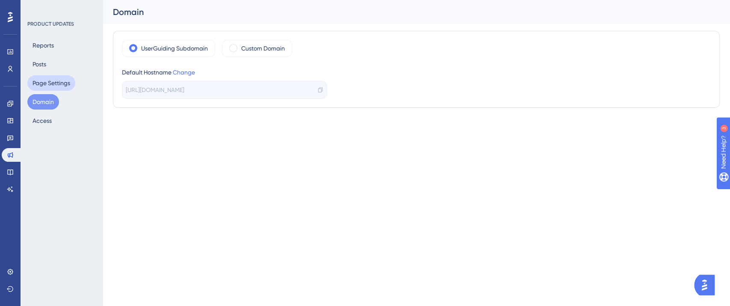
click at [48, 83] on button "Page Settings" at bounding box center [51, 82] width 48 height 15
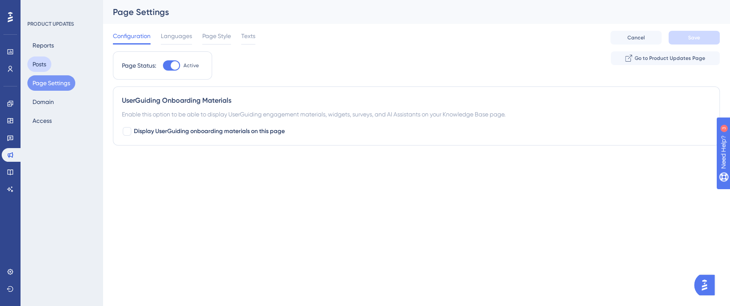
click at [41, 62] on button "Posts" at bounding box center [39, 63] width 24 height 15
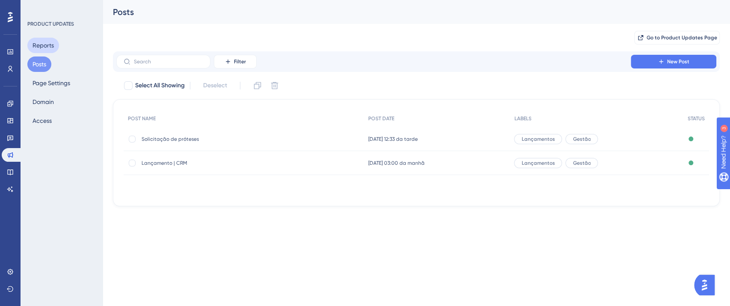
click at [42, 40] on button "Reports" at bounding box center [43, 45] width 32 height 15
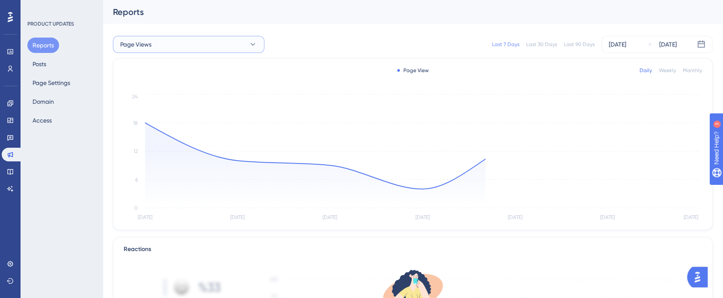
click at [181, 48] on button "Page Views" at bounding box center [188, 44] width 151 height 17
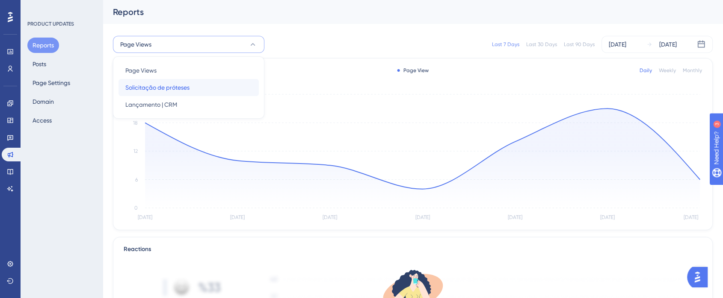
click at [178, 85] on span "Solicitação de próteses" at bounding box center [157, 88] width 64 height 10
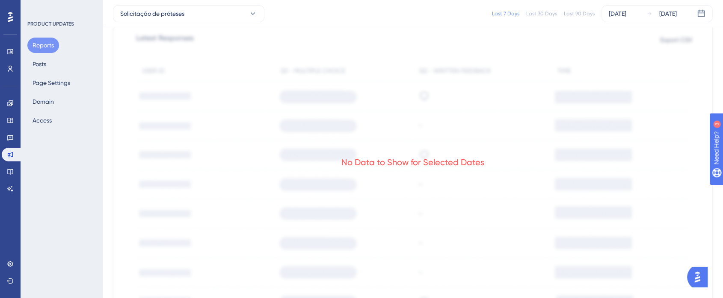
scroll to position [382, 0]
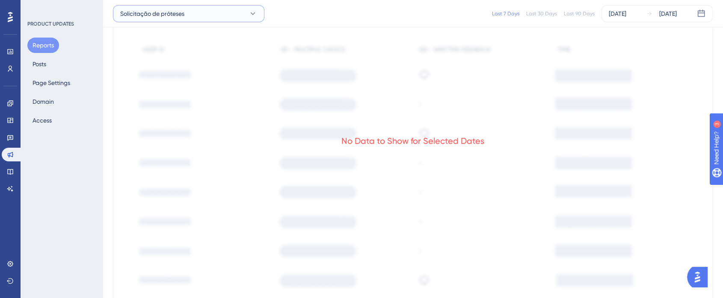
drag, startPoint x: 133, startPoint y: 68, endPoint x: 153, endPoint y: 16, distance: 55.7
click at [153, 16] on span "Solicitação de próteses" at bounding box center [152, 14] width 64 height 10
click at [168, 73] on span "Lançamento | CRM" at bounding box center [151, 74] width 52 height 10
click at [156, 19] on button "Lançamento | CRM" at bounding box center [188, 13] width 151 height 17
click at [171, 44] on div "Page Views Page Views" at bounding box center [188, 39] width 127 height 17
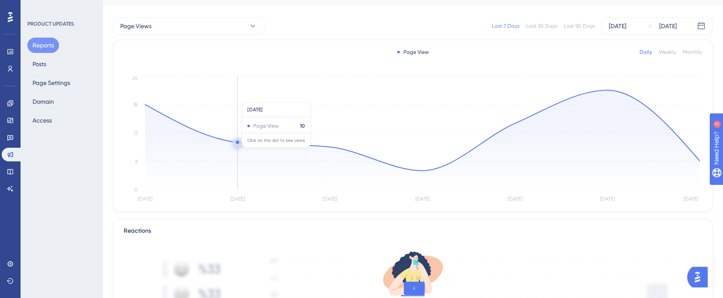
scroll to position [0, 1]
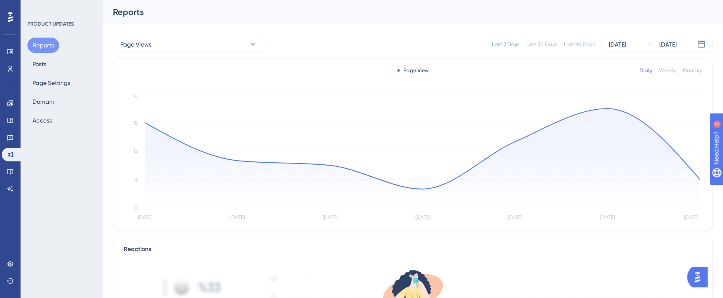
click at [571, 43] on div "Last 90 Days" at bounding box center [579, 44] width 31 height 7
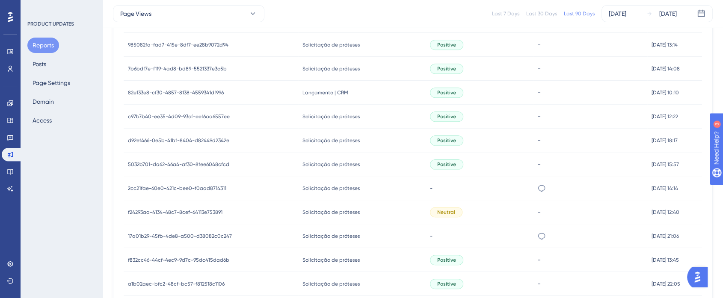
scroll to position [664, 7]
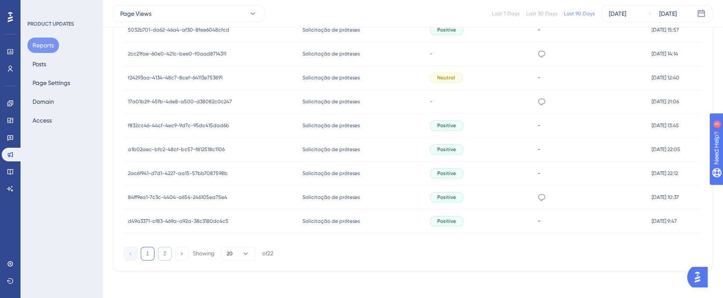
click at [159, 250] on button "2" at bounding box center [165, 254] width 14 height 14
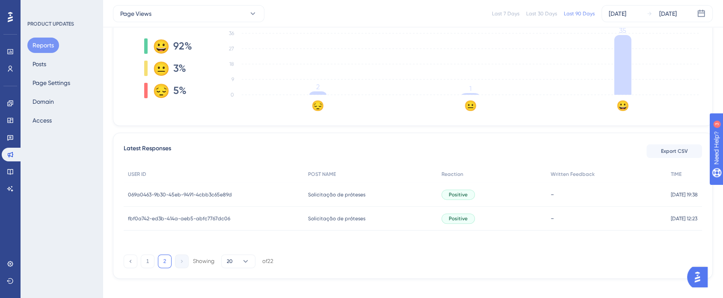
scroll to position [244, 7]
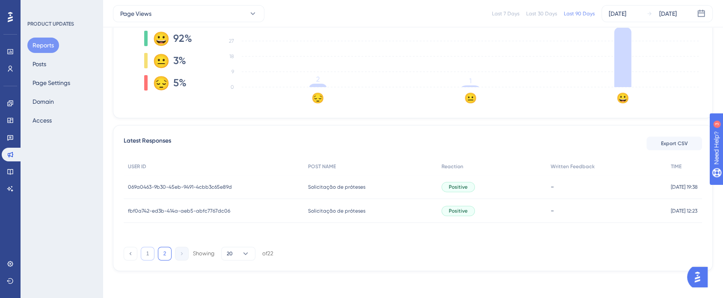
click at [145, 255] on button "1" at bounding box center [148, 254] width 14 height 14
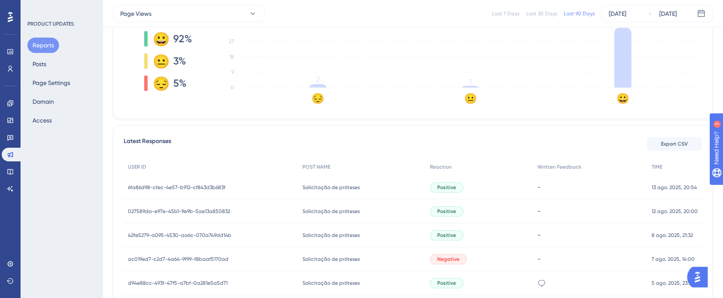
scroll to position [356, 7]
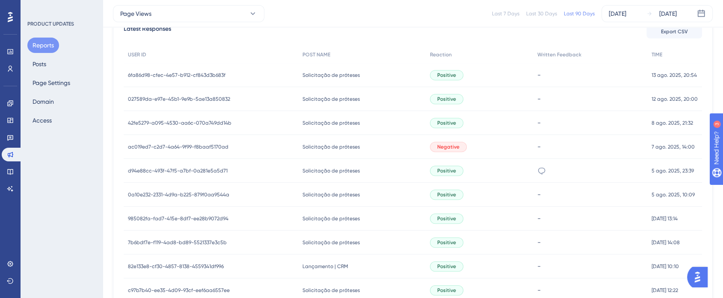
click at [157, 74] on span "6fa86d98-cfec-4e57-b912-cf843d3b683f" at bounding box center [176, 75] width 97 height 7
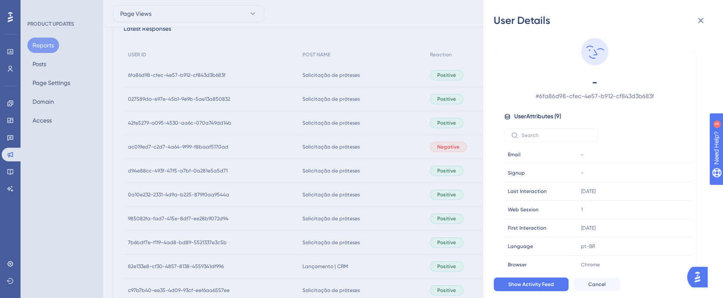
scroll to position [477, 7]
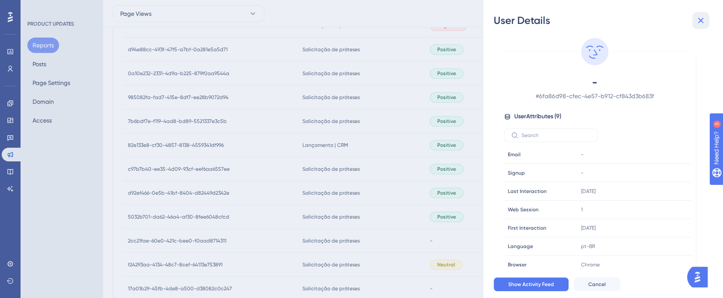
click at [699, 23] on icon at bounding box center [700, 20] width 10 height 10
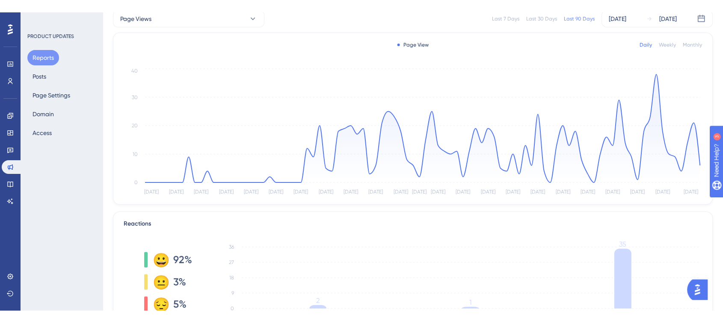
scroll to position [0, 7]
